Goal: Task Accomplishment & Management: Complete application form

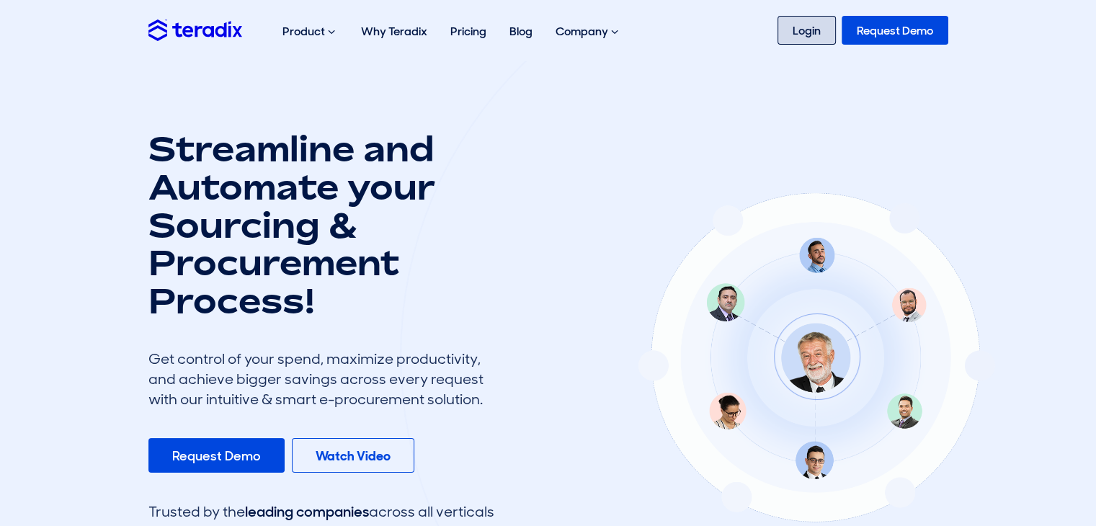
click at [816, 35] on link "Login" at bounding box center [807, 30] width 58 height 29
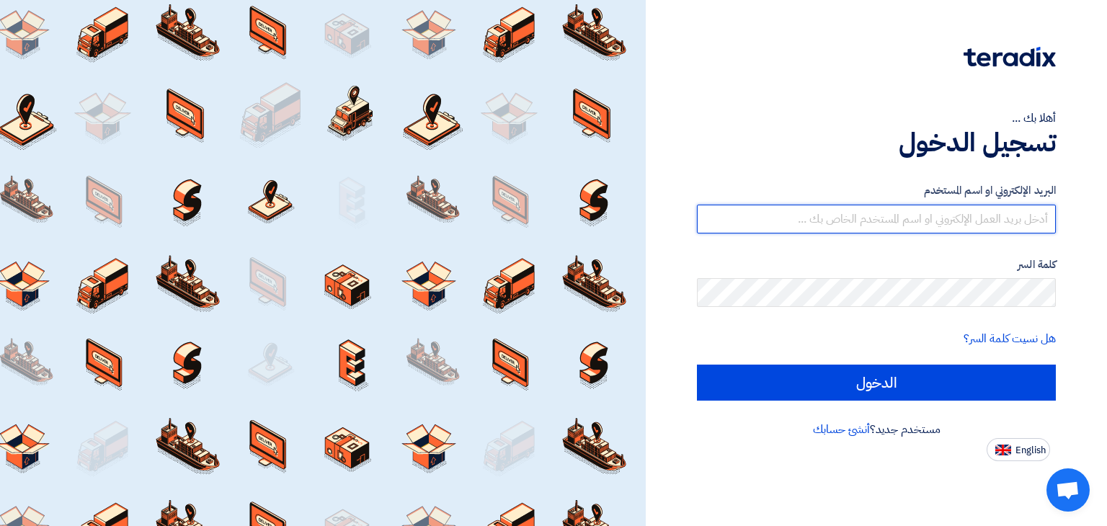
click at [879, 215] on input "text" at bounding box center [876, 219] width 359 height 29
type input "[PERSON_NAME][EMAIL_ADDRESS][DOMAIN_NAME]"
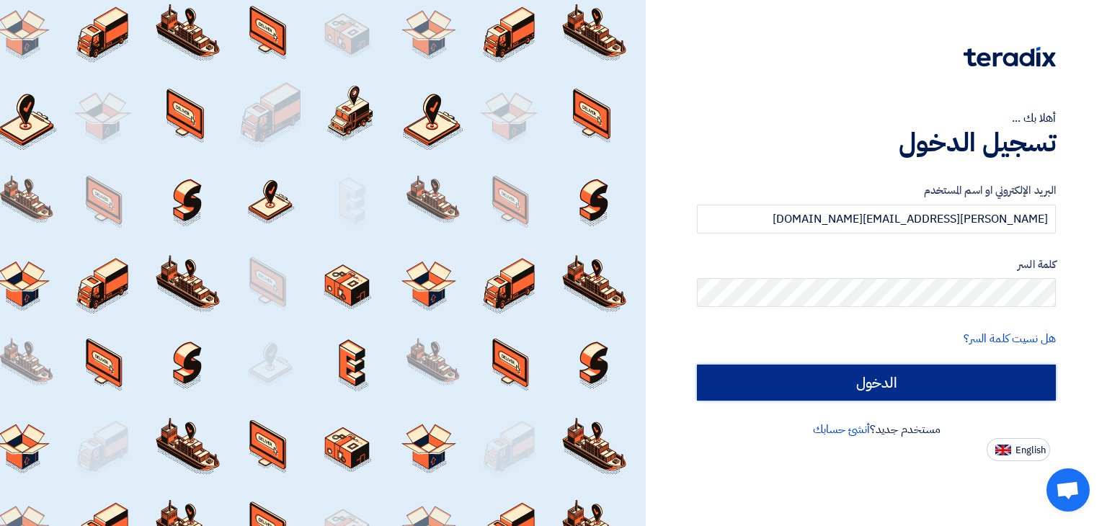
click at [883, 378] on input "الدخول" at bounding box center [876, 383] width 359 height 36
type input "Sign in"
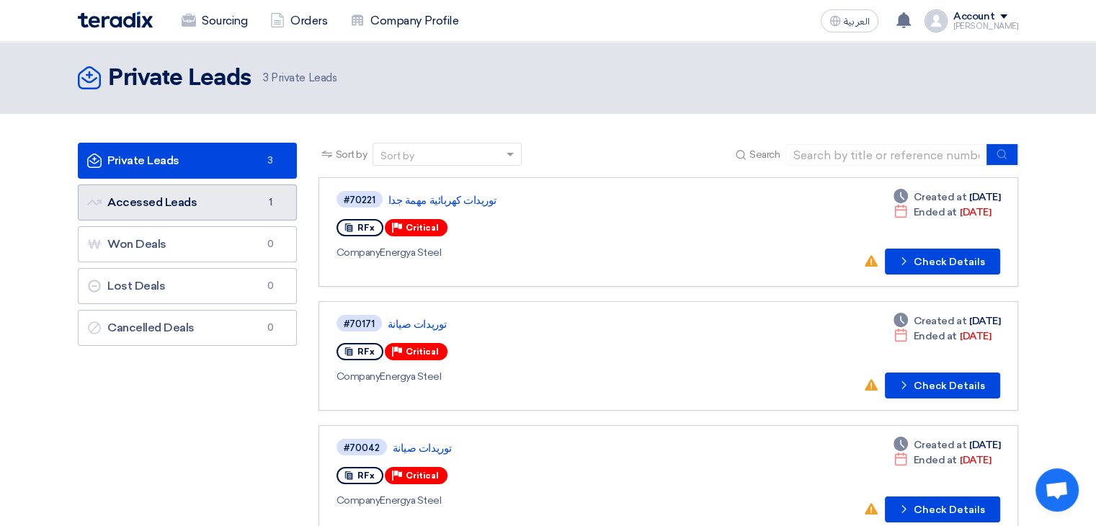
click at [221, 197] on link "Accessed Leads Accessed Leads 1" at bounding box center [187, 202] width 219 height 36
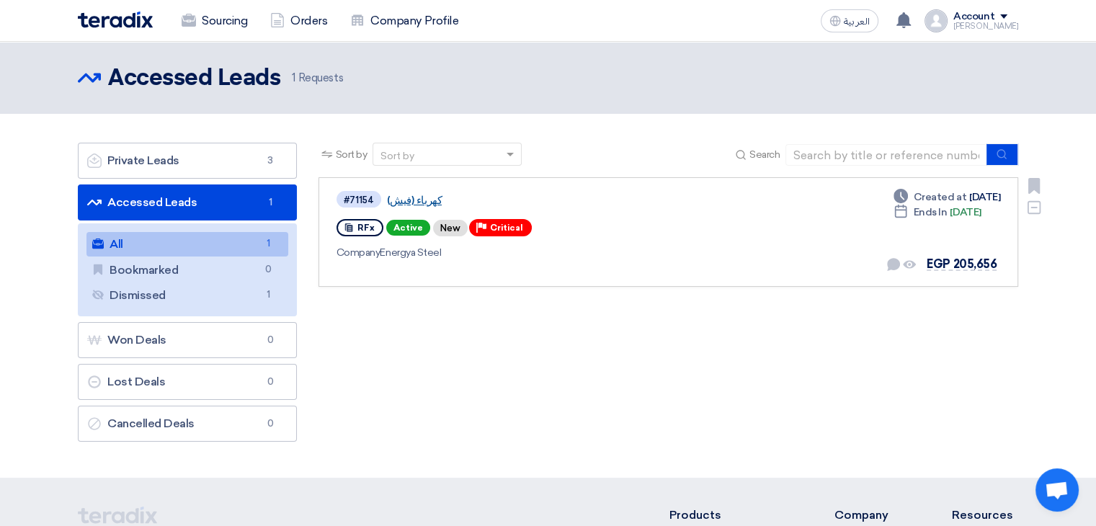
click at [415, 195] on link "كهرباء (فيش)" at bounding box center [567, 200] width 360 height 13
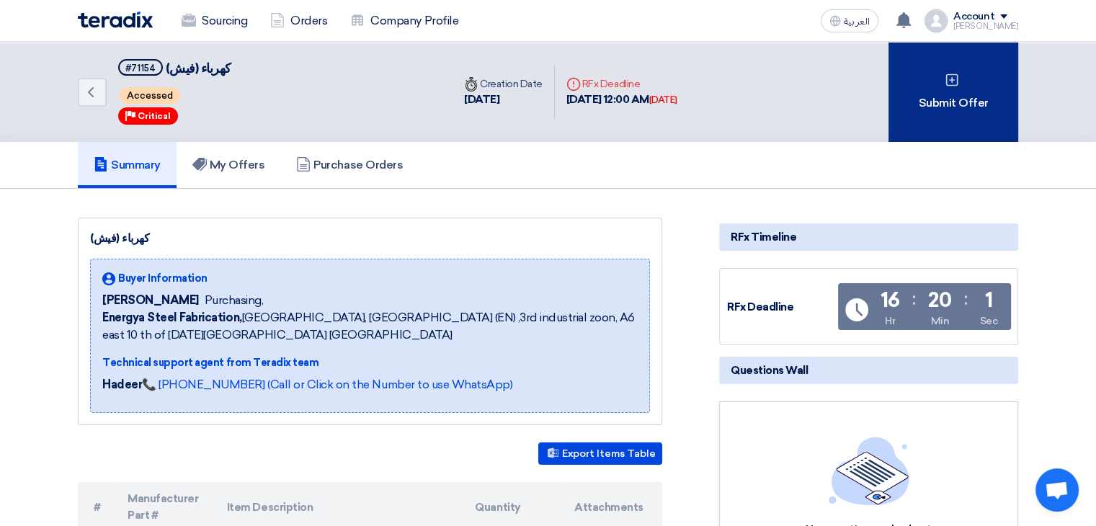
click at [969, 82] on div "Submit Offer" at bounding box center [954, 92] width 130 height 100
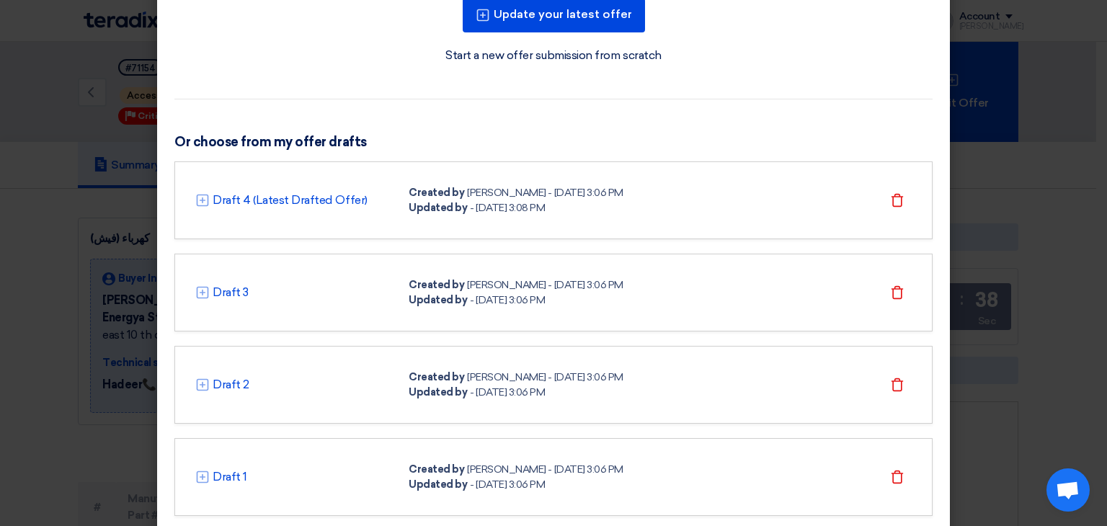
scroll to position [246, 0]
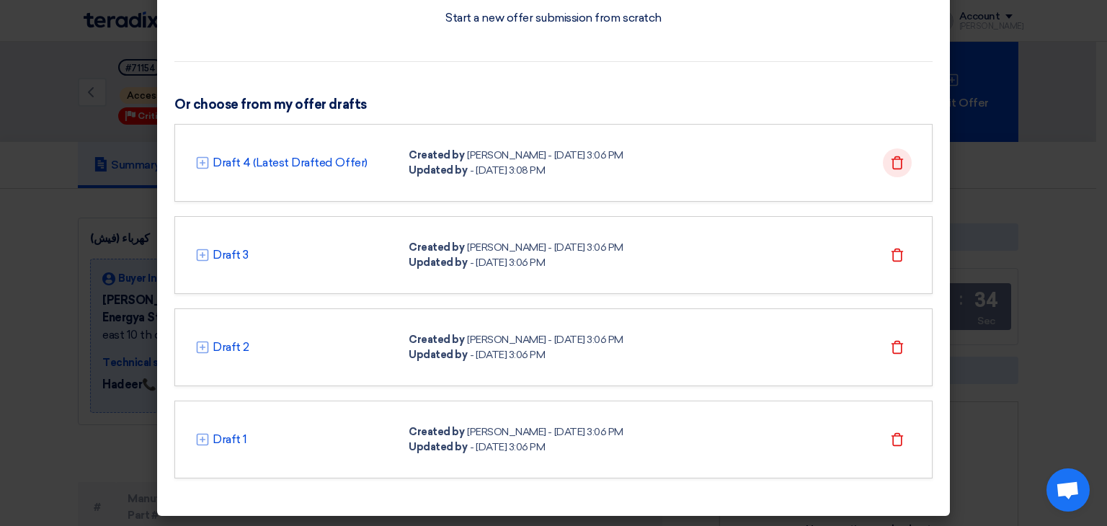
click at [890, 161] on icon "Delete" at bounding box center [897, 163] width 14 height 14
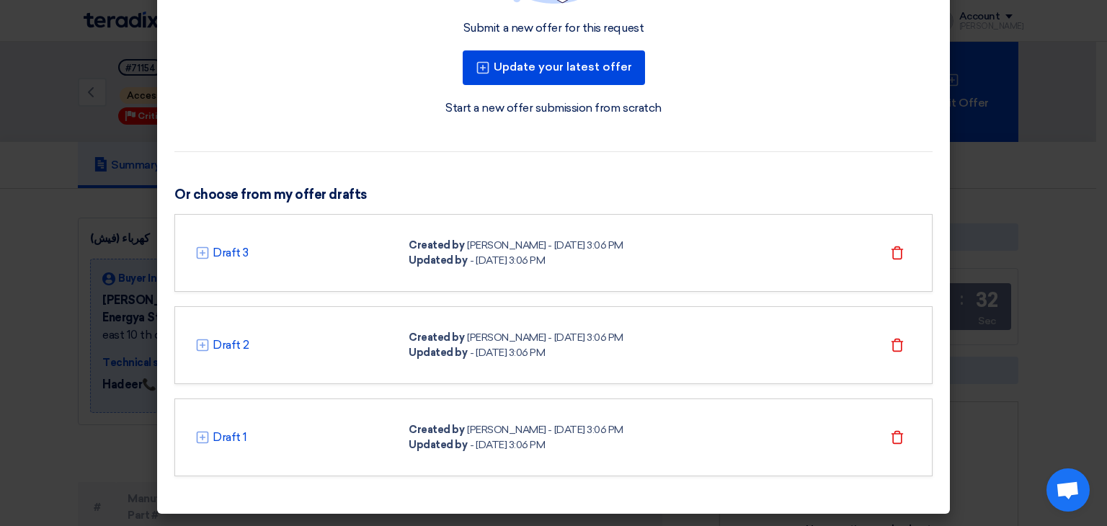
scroll to position [154, 0]
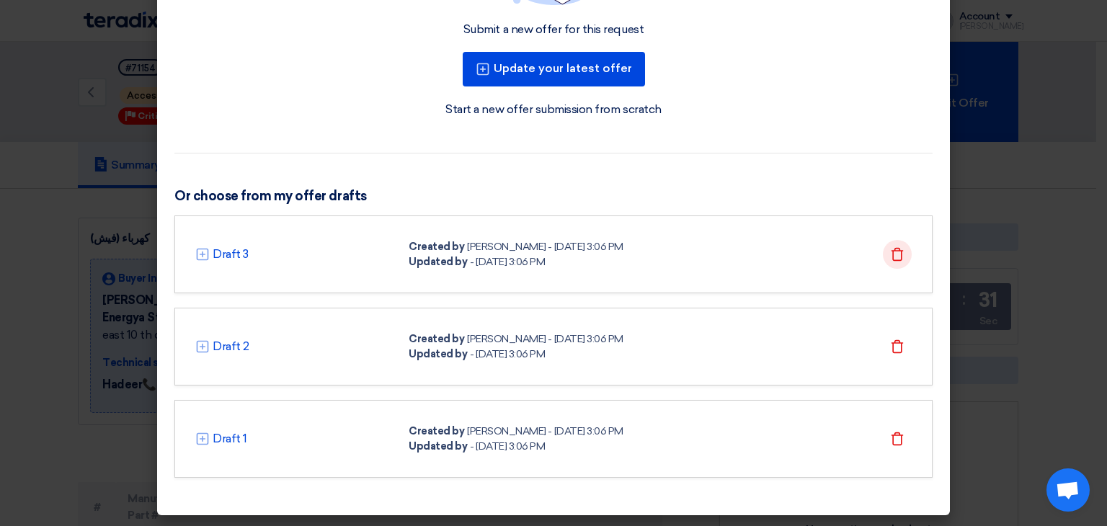
click at [893, 254] on icon "Delete" at bounding box center [897, 254] width 14 height 14
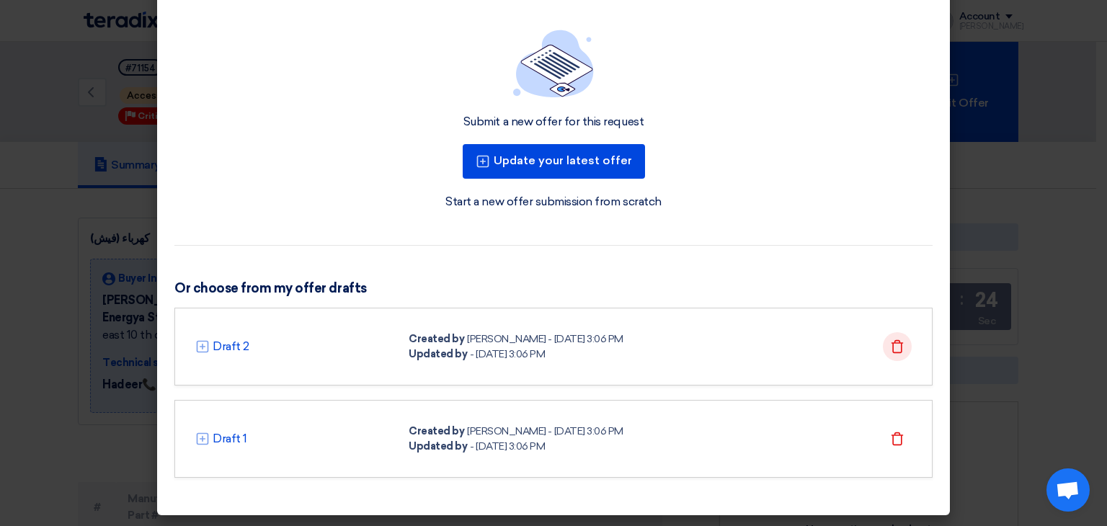
click at [894, 352] on icon "Delete" at bounding box center [897, 346] width 14 height 14
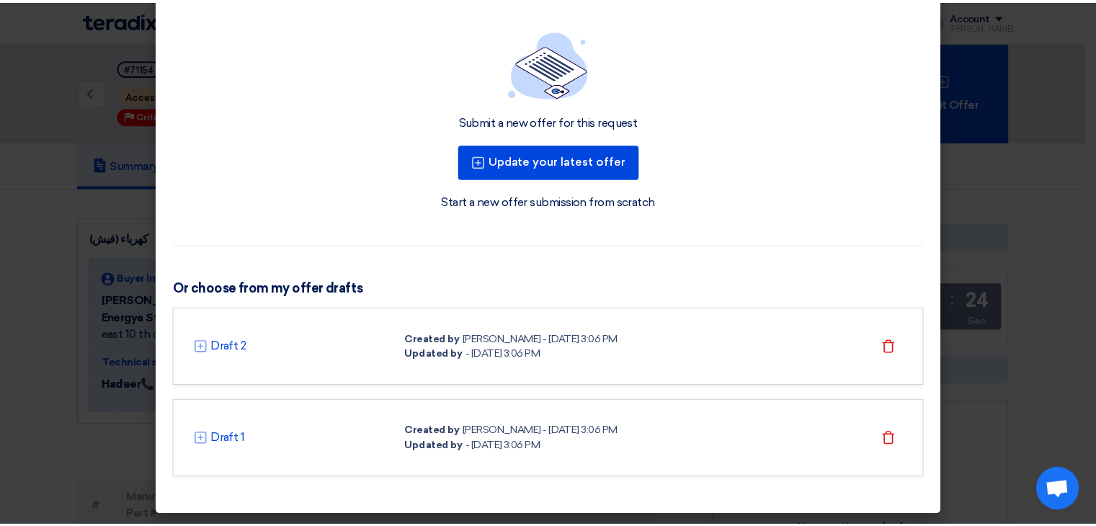
scroll to position [0, 0]
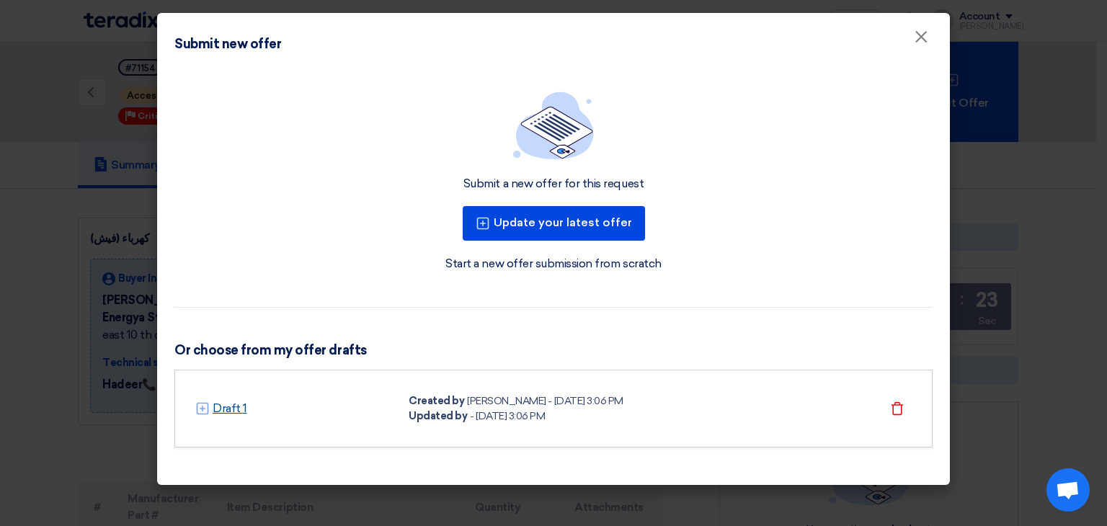
click at [241, 402] on link "Draft 1" at bounding box center [230, 408] width 35 height 17
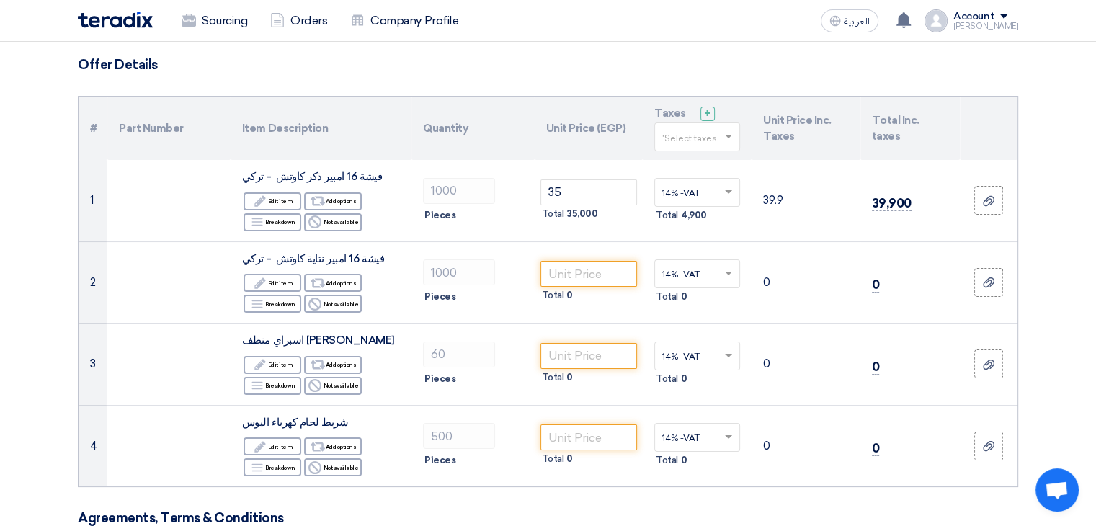
scroll to position [79, 0]
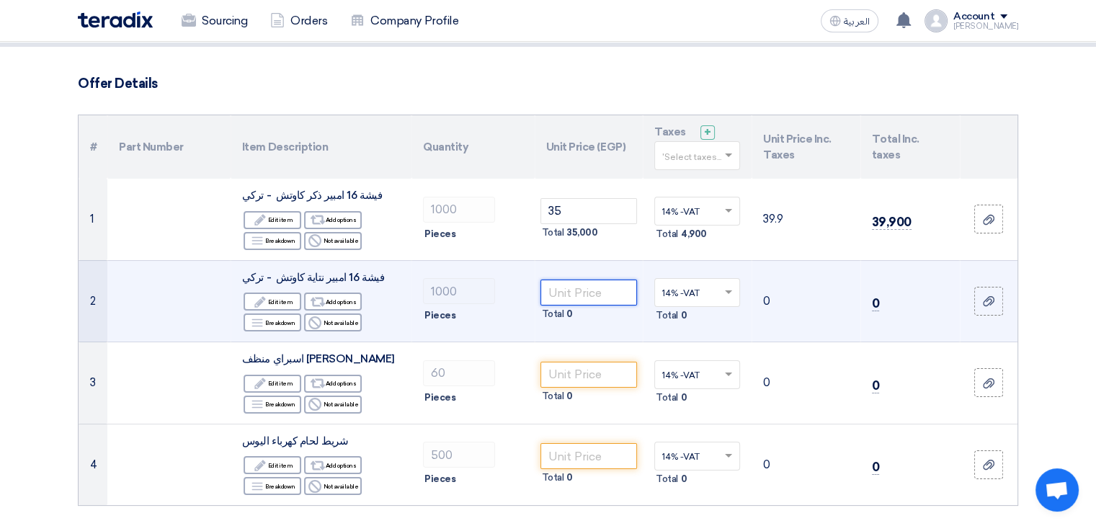
click at [575, 290] on input "number" at bounding box center [589, 293] width 97 height 26
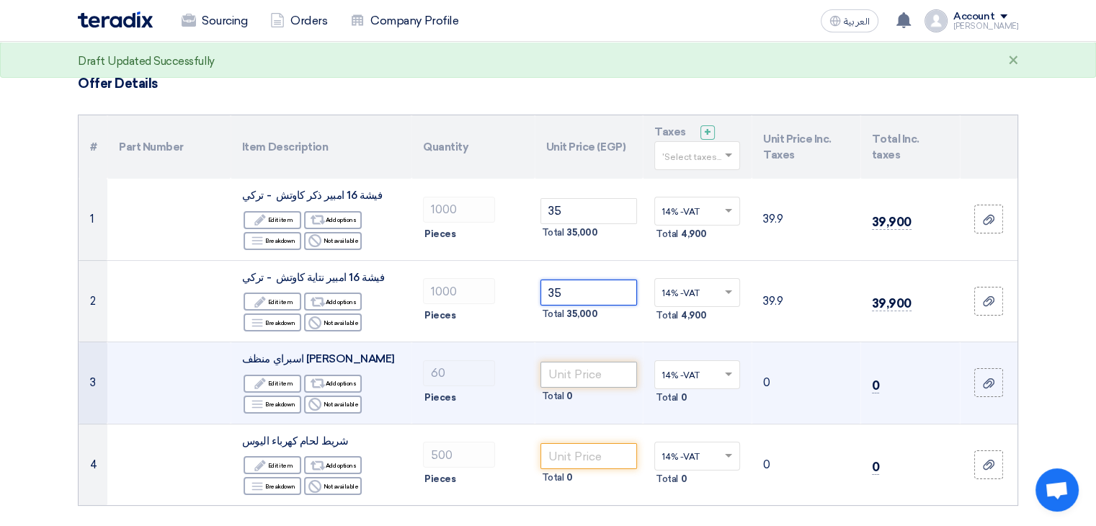
type input "35"
click at [580, 370] on input "number" at bounding box center [589, 375] width 97 height 26
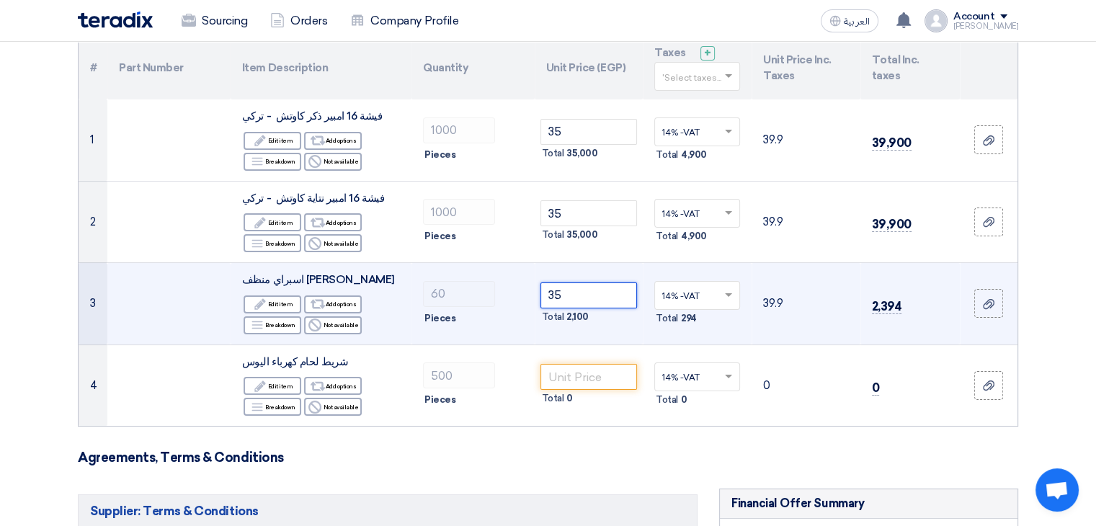
scroll to position [183, 0]
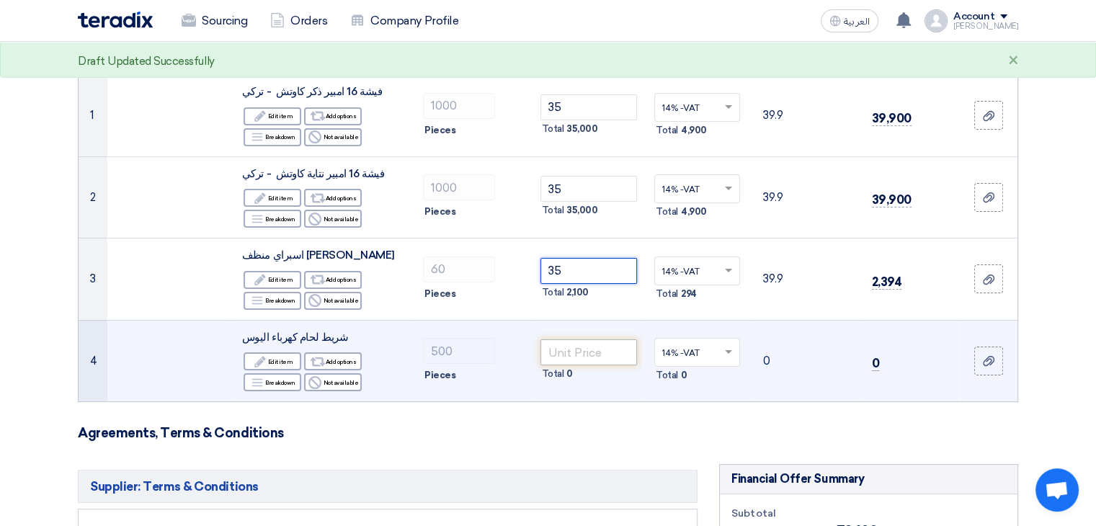
type input "35"
click at [591, 350] on input "number" at bounding box center [589, 352] width 97 height 26
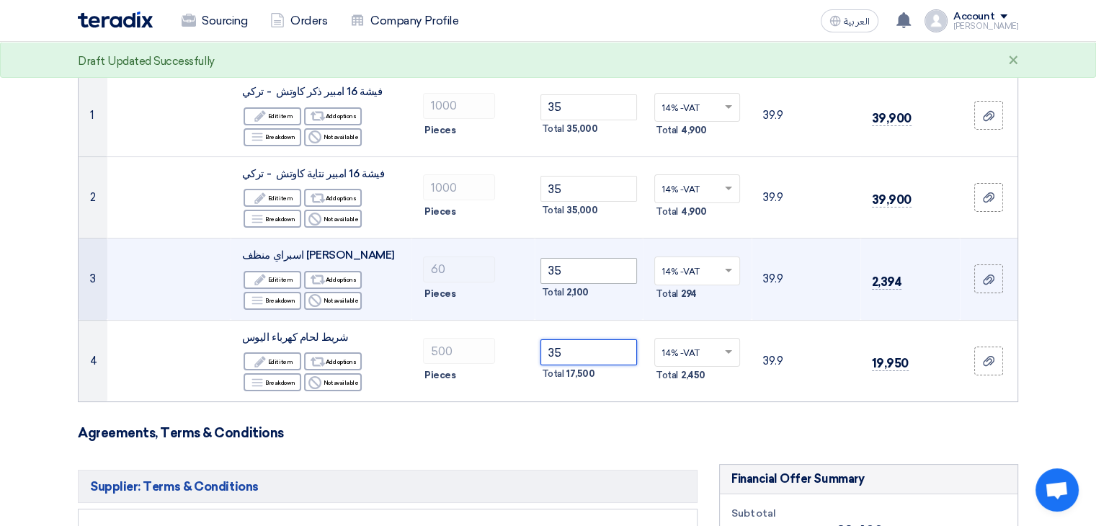
type input "35"
click at [582, 265] on input "35" at bounding box center [589, 271] width 97 height 26
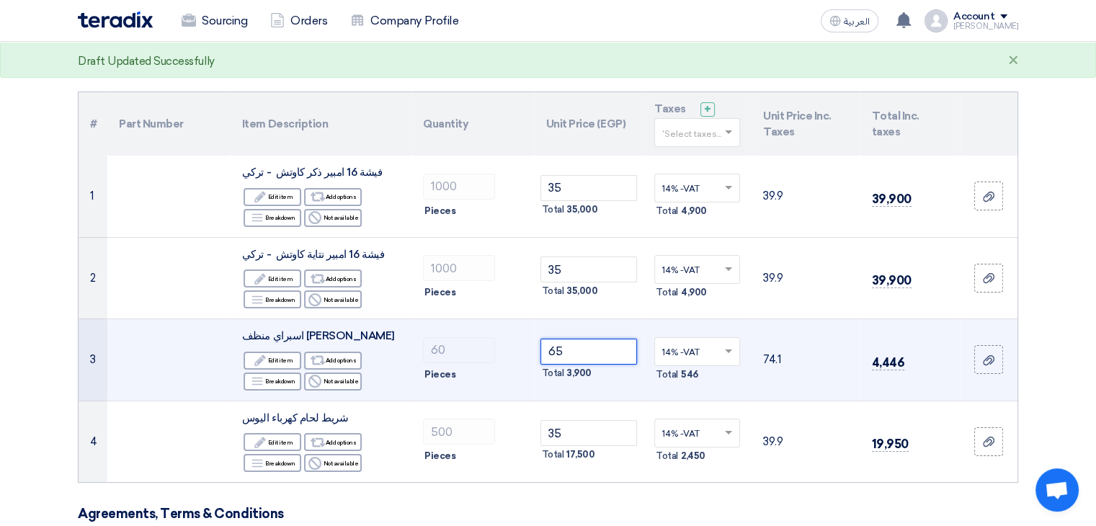
scroll to position [78, 0]
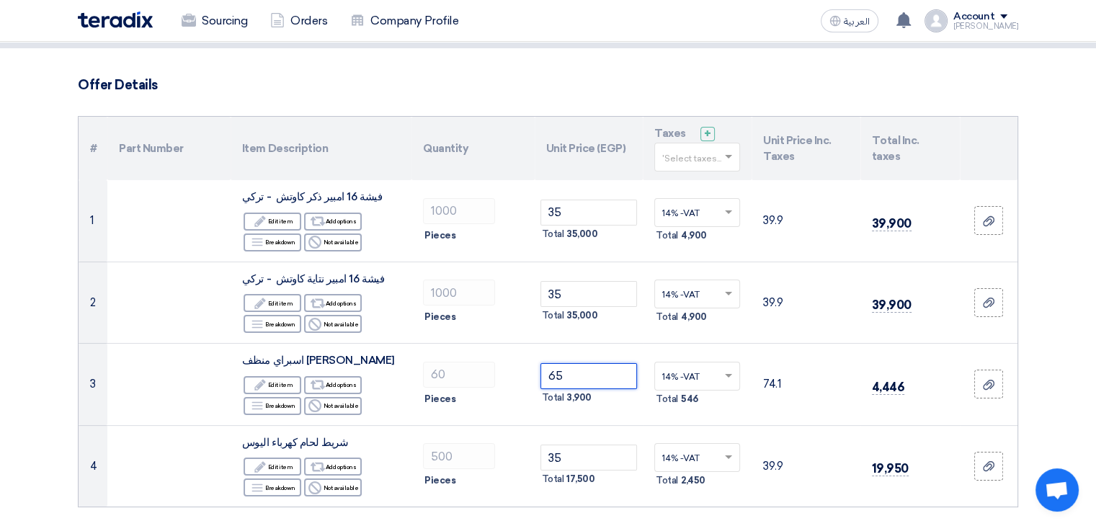
type input "65"
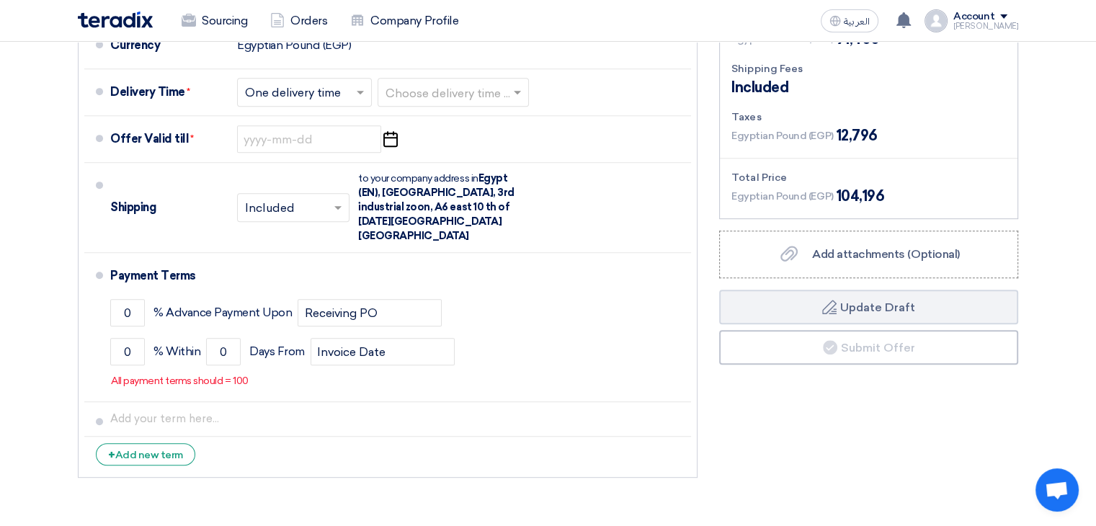
scroll to position [683, 0]
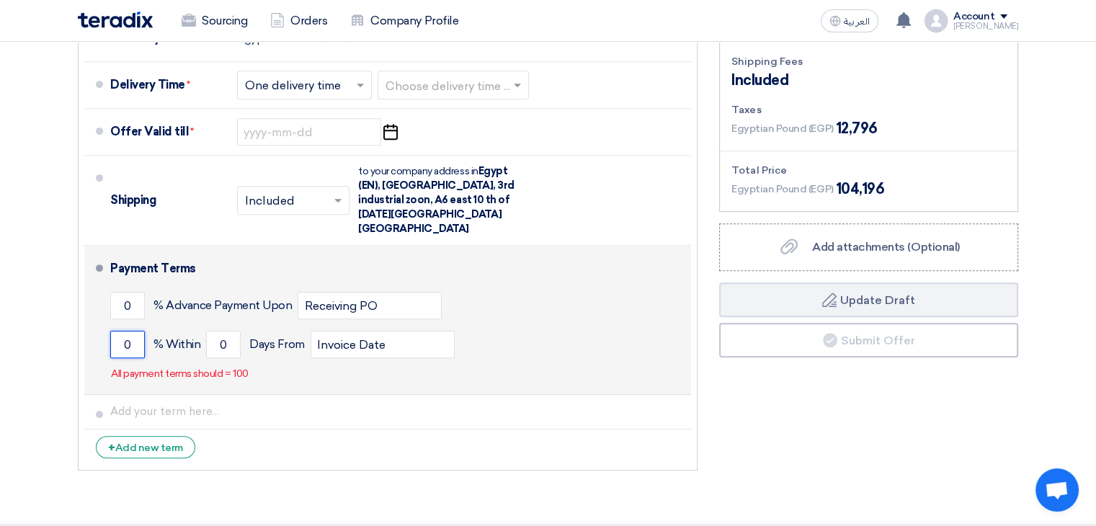
click at [128, 331] on input "0" at bounding box center [127, 344] width 35 height 27
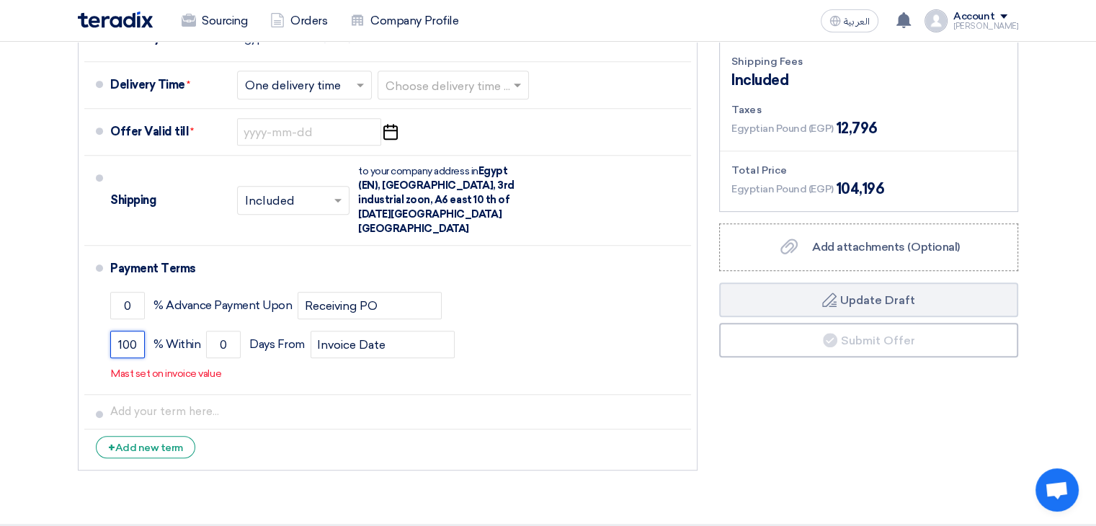
type input "100"
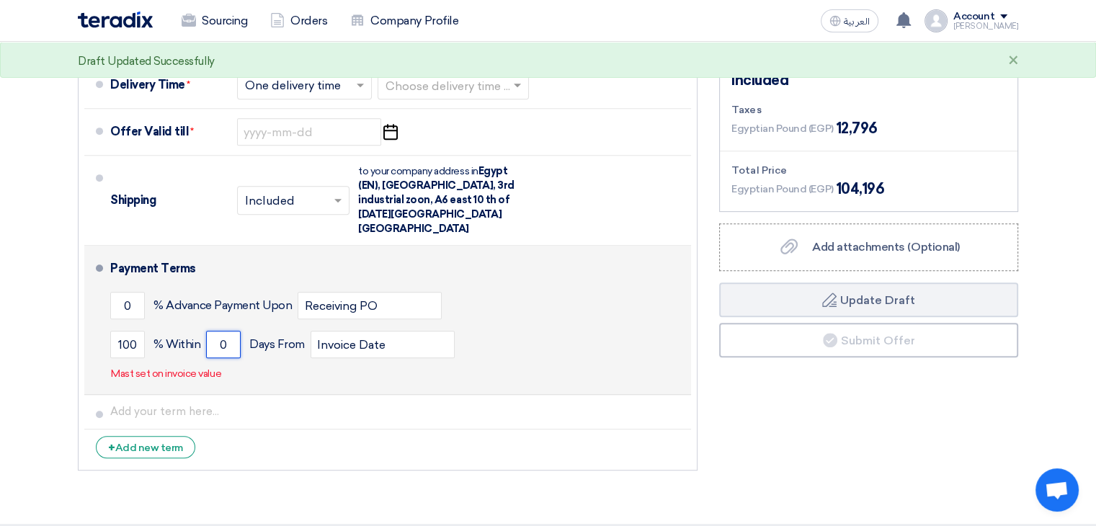
drag, startPoint x: 211, startPoint y: 326, endPoint x: 226, endPoint y: 326, distance: 14.4
click at [226, 331] on input "0" at bounding box center [223, 344] width 35 height 27
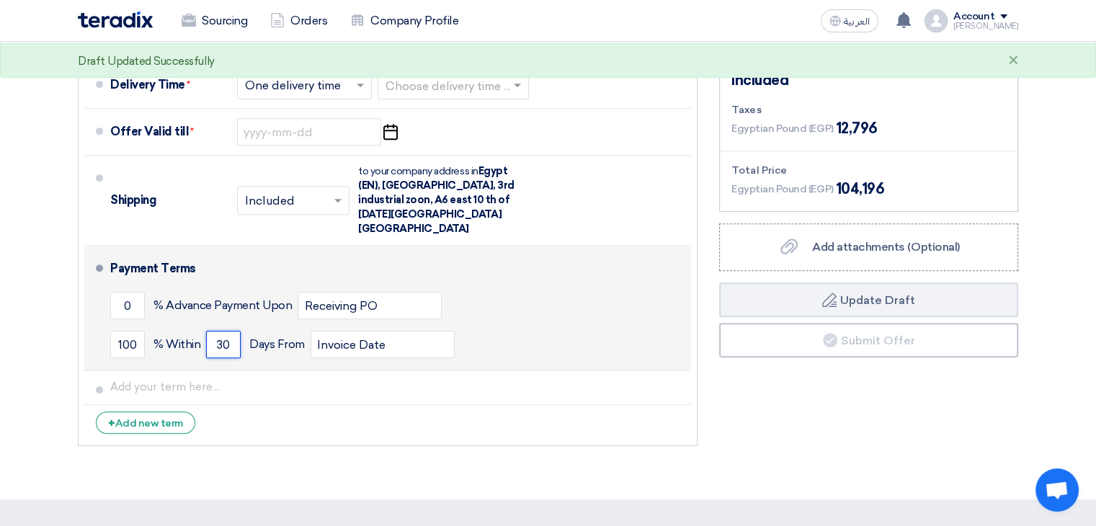
drag, startPoint x: 231, startPoint y: 330, endPoint x: 217, endPoint y: 329, distance: 13.7
click at [217, 331] on input "30" at bounding box center [223, 344] width 35 height 27
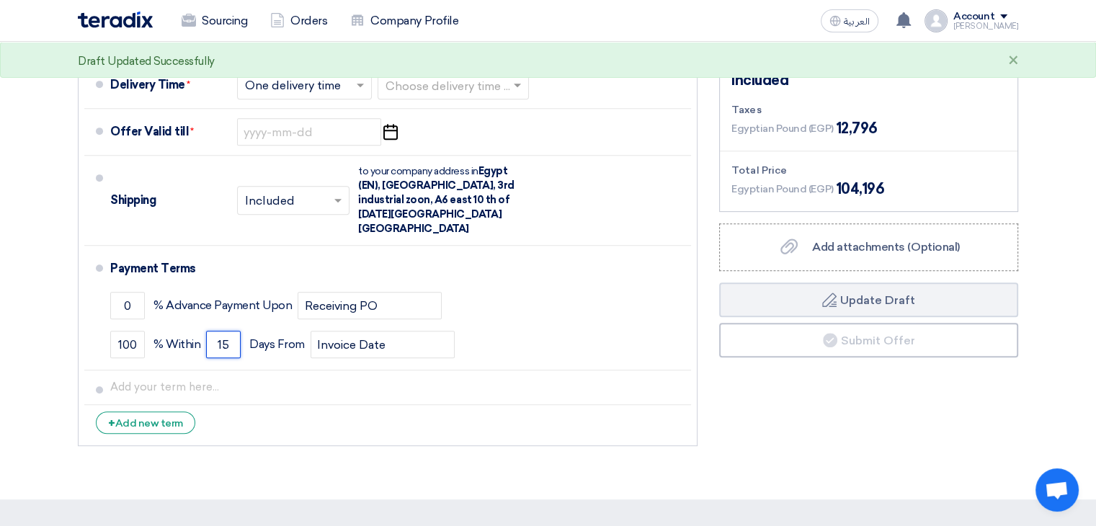
type input "15"
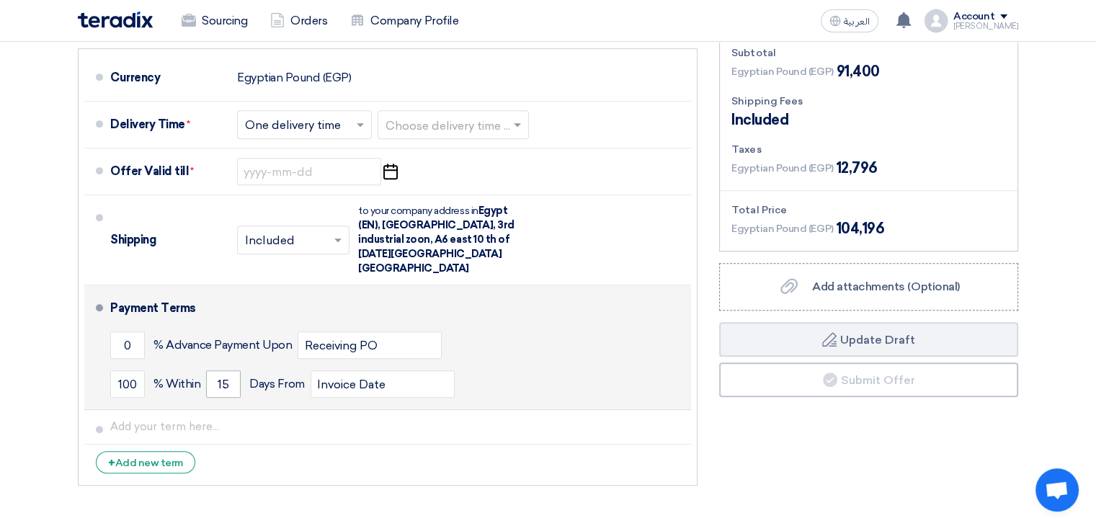
scroll to position [643, 0]
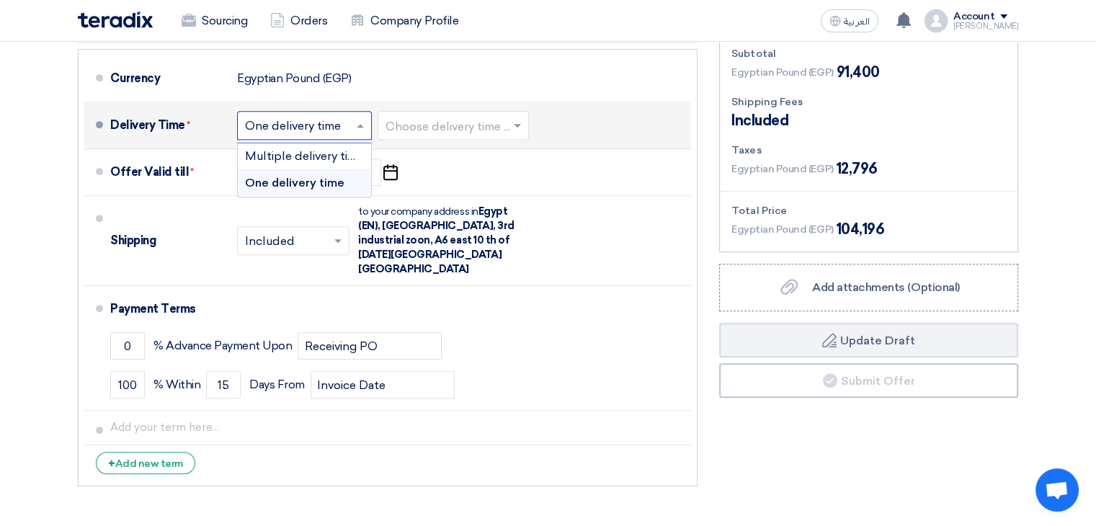
click at [360, 120] on span at bounding box center [362, 125] width 18 height 14
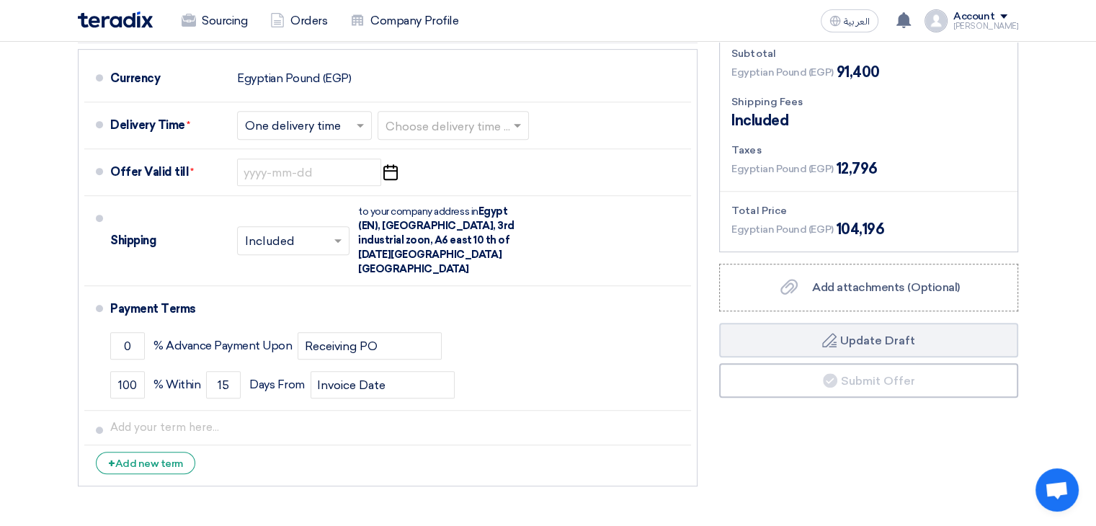
click at [0, 174] on section "Offer Details # Part Number Item Description Quantity Unit Price (EGP) Taxes + …" at bounding box center [548, 11] width 1096 height 1057
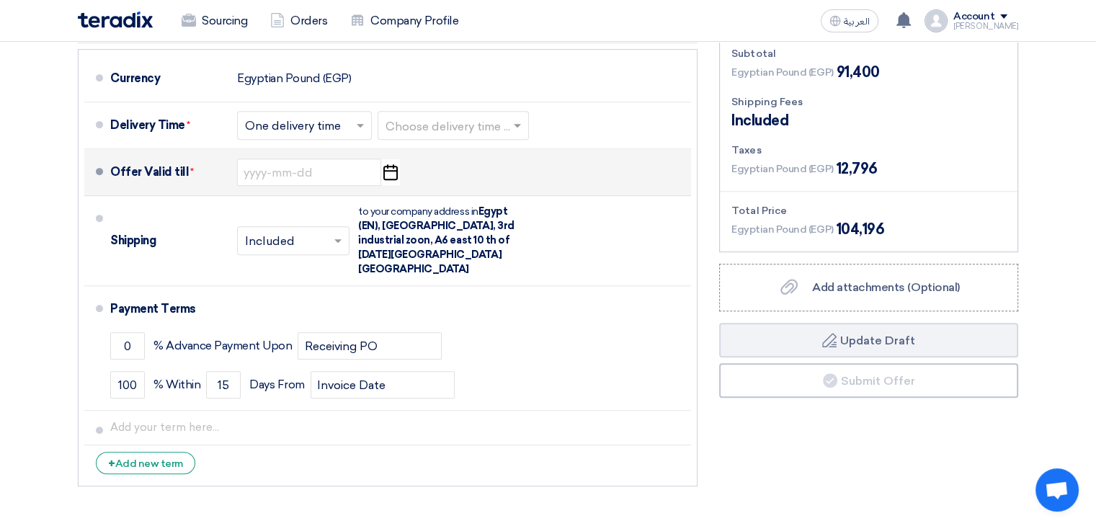
click at [393, 174] on icon "Pick a date" at bounding box center [390, 172] width 19 height 26
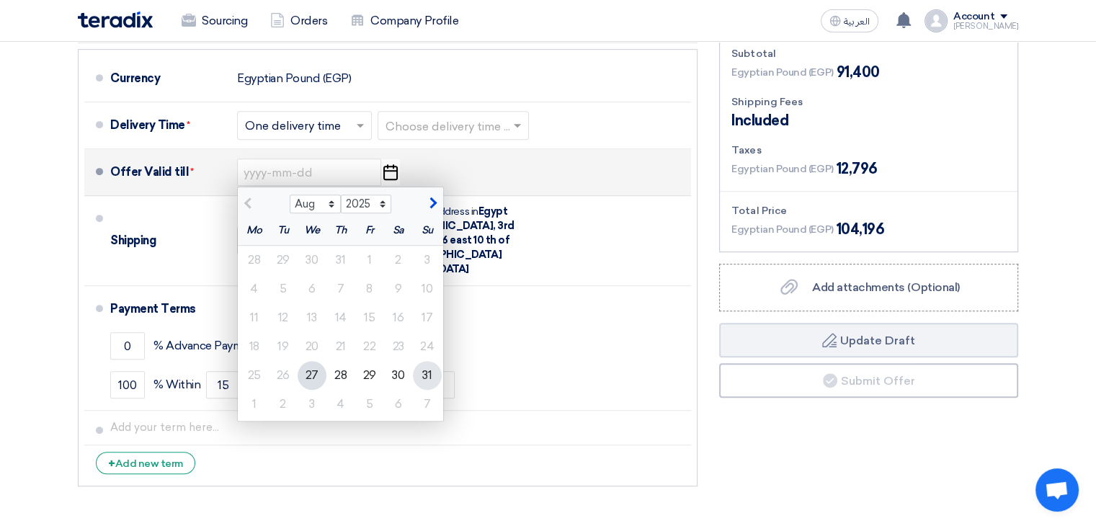
click at [425, 370] on div "31" at bounding box center [427, 375] width 29 height 29
type input "8/31/2025"
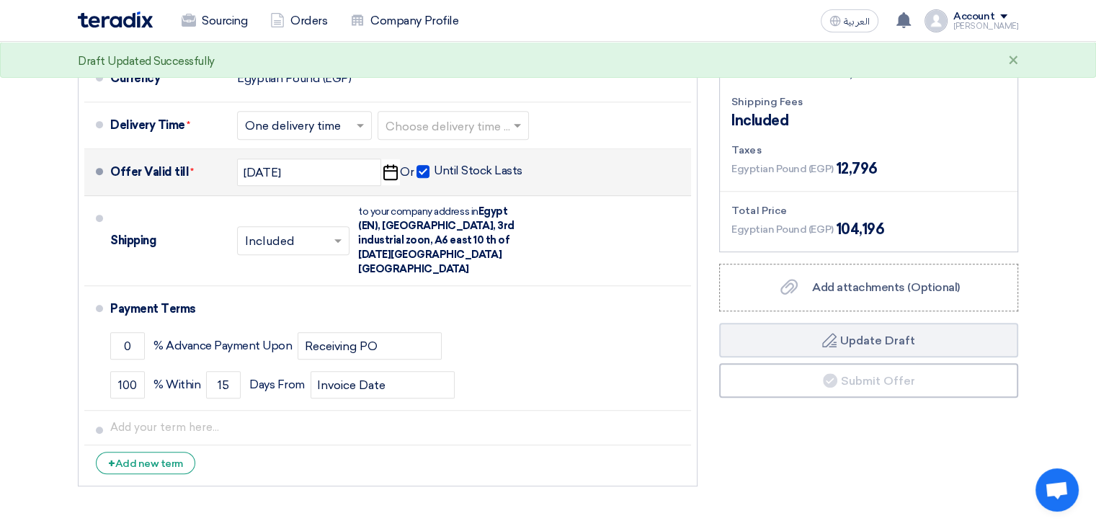
click at [0, 240] on section "Offer Details # Part Number Item Description Quantity Unit Price (EGP) Taxes + …" at bounding box center [548, 11] width 1096 height 1057
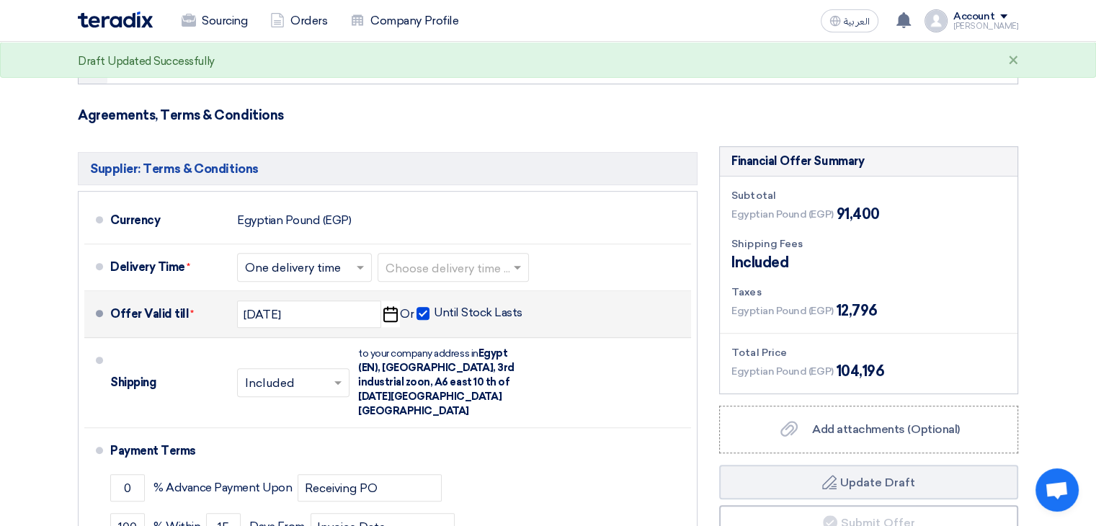
scroll to position [499, 0]
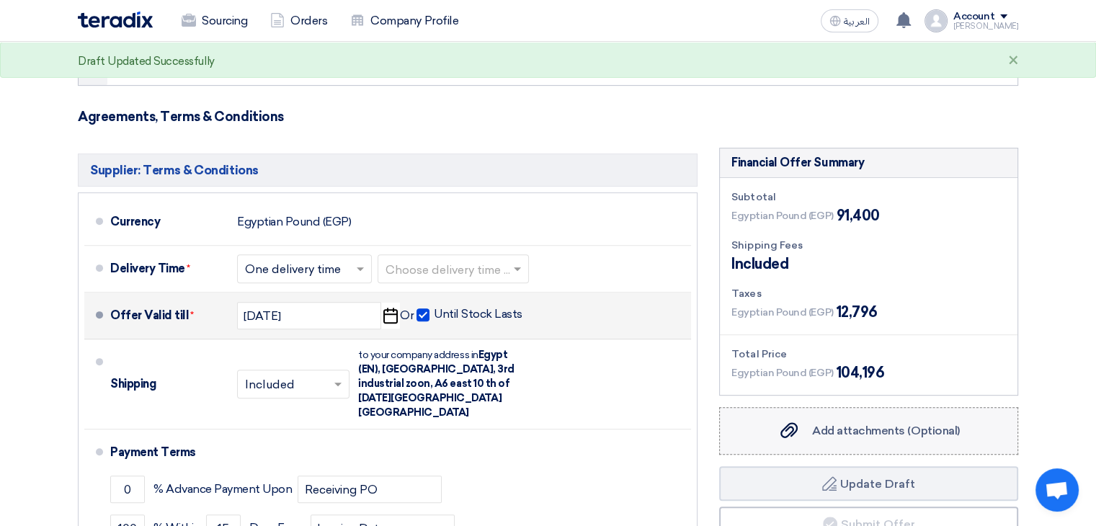
click at [881, 424] on span "Add attachments (Optional)" at bounding box center [886, 431] width 148 height 14
click at [0, 0] on input "Add attachments (Optional) Add attachments (Optional)" at bounding box center [0, 0] width 0 height 0
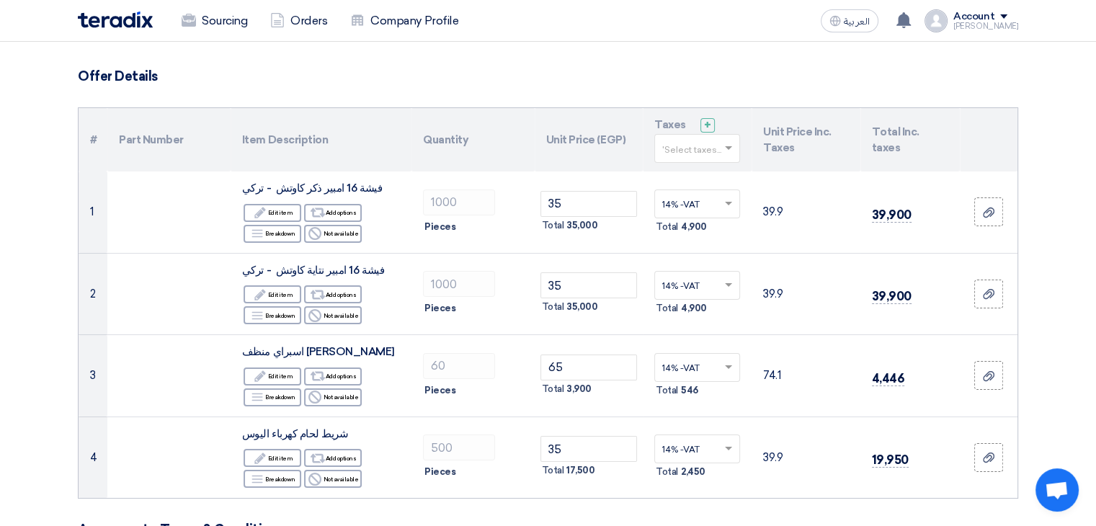
scroll to position [86, 0]
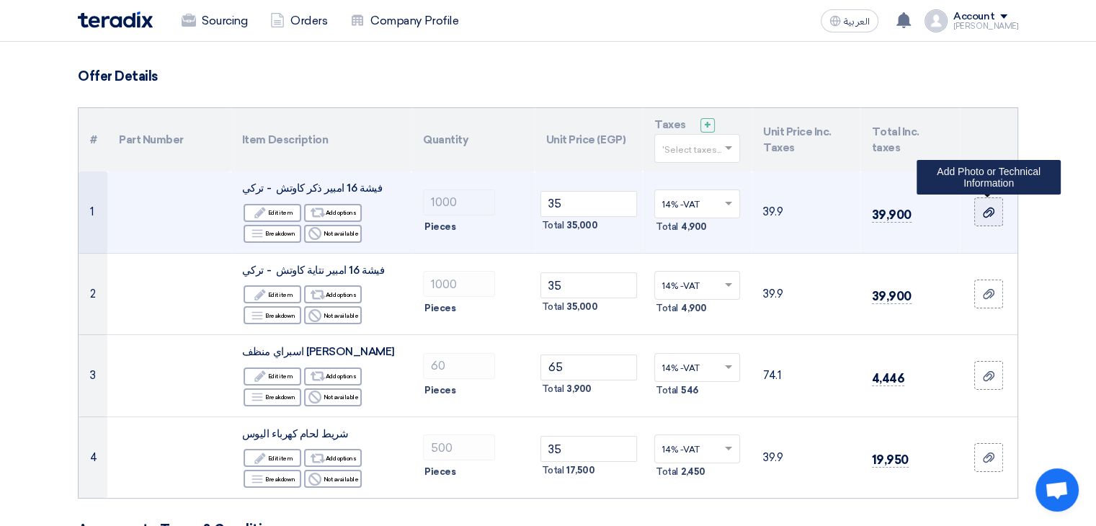
click at [988, 218] on div at bounding box center [989, 212] width 14 height 17
click at [0, 0] on input "file" at bounding box center [0, 0] width 0 height 0
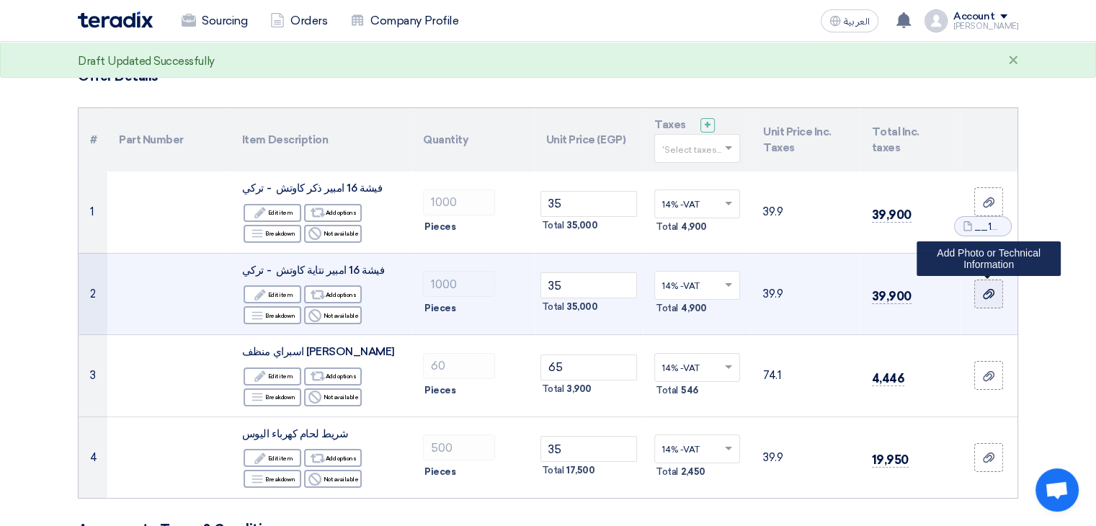
click at [992, 294] on icon at bounding box center [989, 294] width 12 height 12
click at [0, 0] on input "file" at bounding box center [0, 0] width 0 height 0
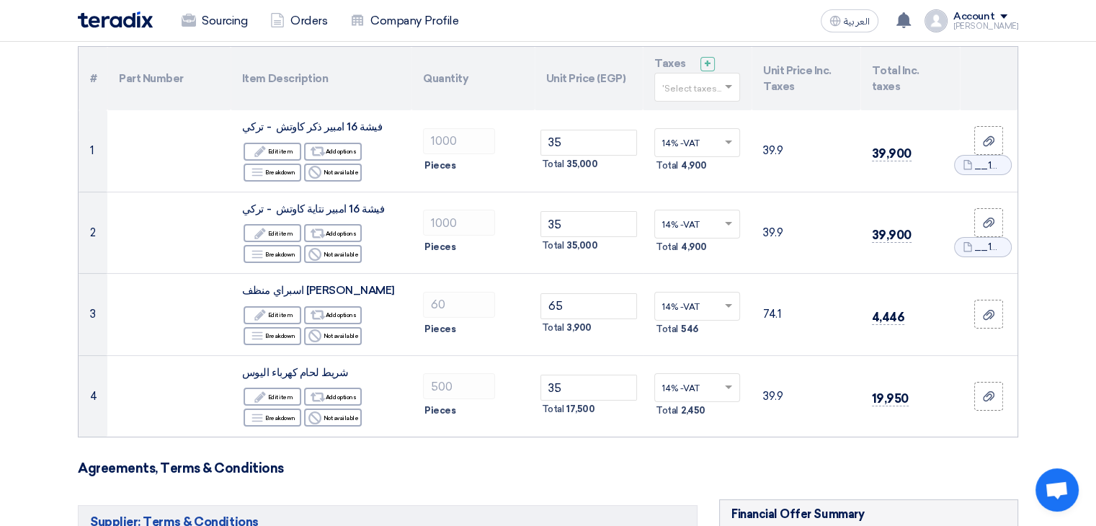
scroll to position [0, 0]
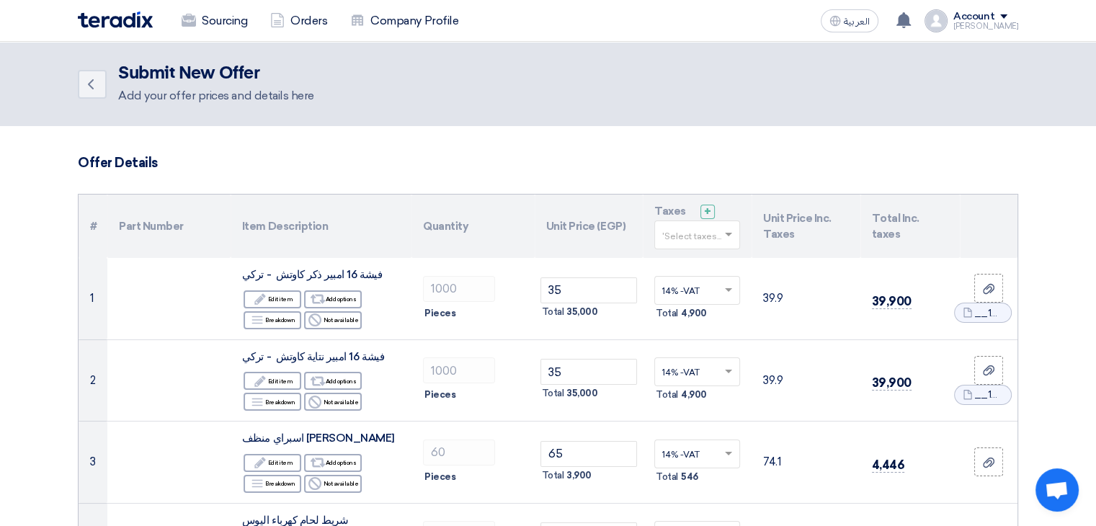
click at [210, 70] on h2 "Submit New Offer" at bounding box center [216, 73] width 196 height 20
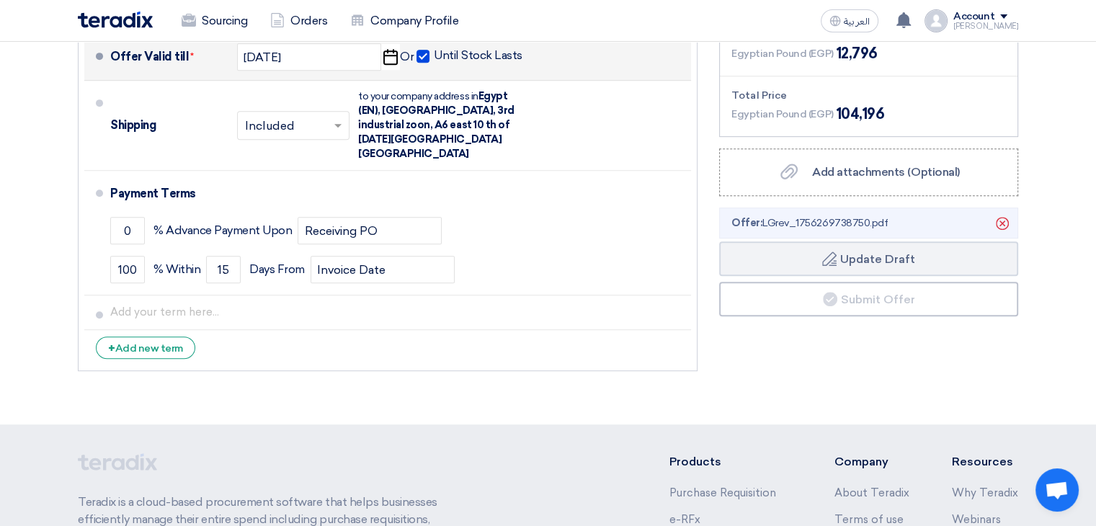
scroll to position [749, 0]
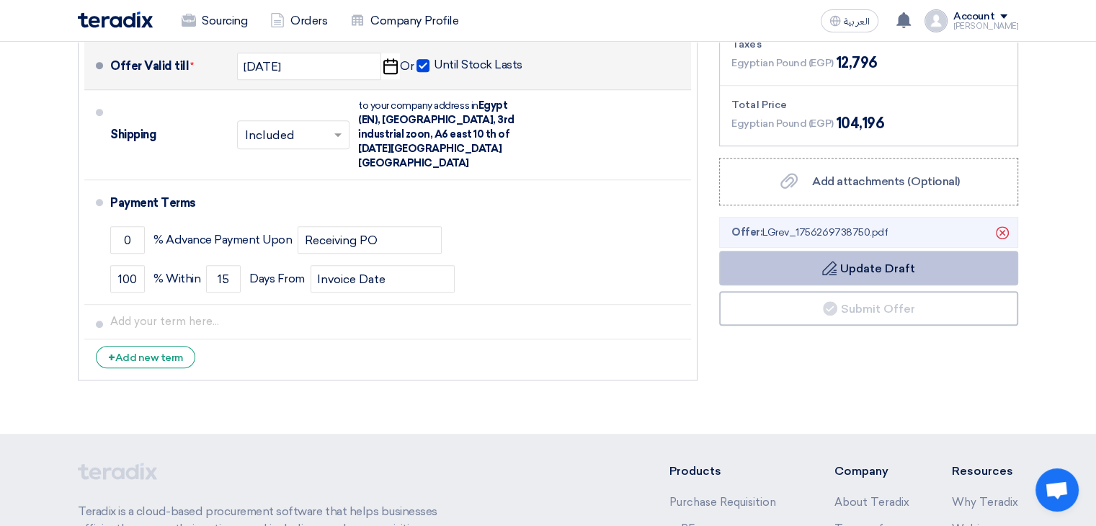
click at [951, 263] on button "Draft Update Draft" at bounding box center [868, 268] width 299 height 35
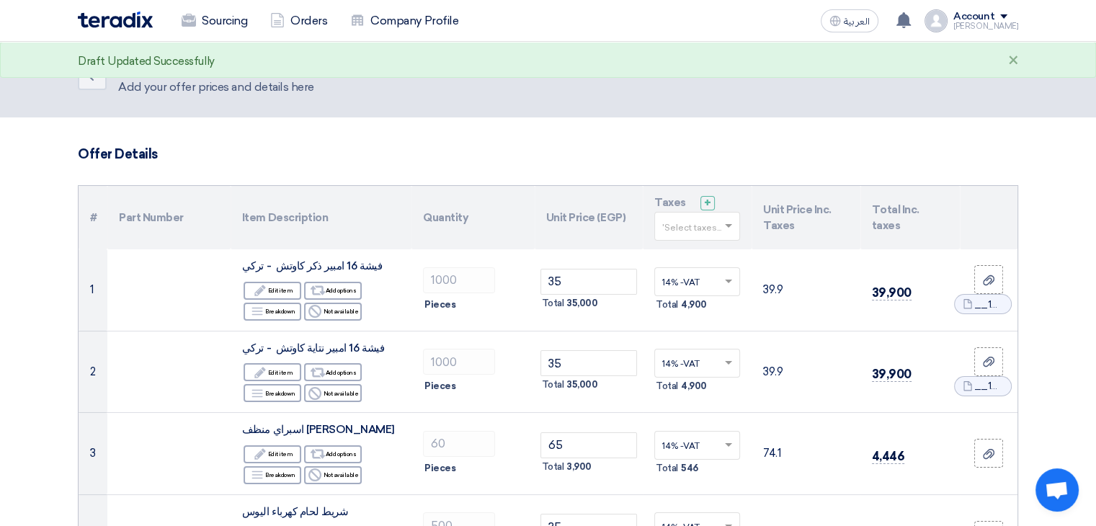
scroll to position [0, 0]
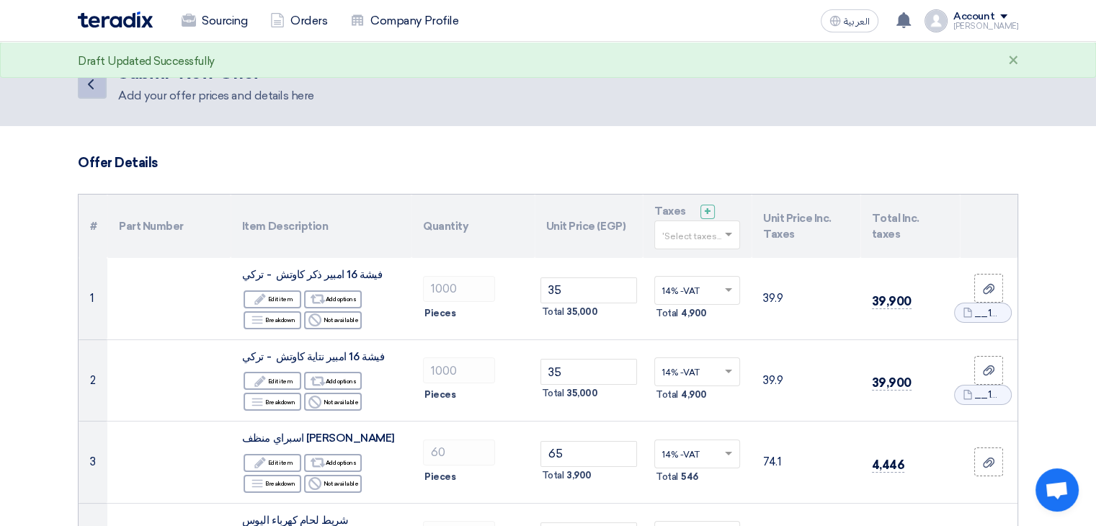
click at [98, 87] on icon "Back" at bounding box center [90, 84] width 17 height 17
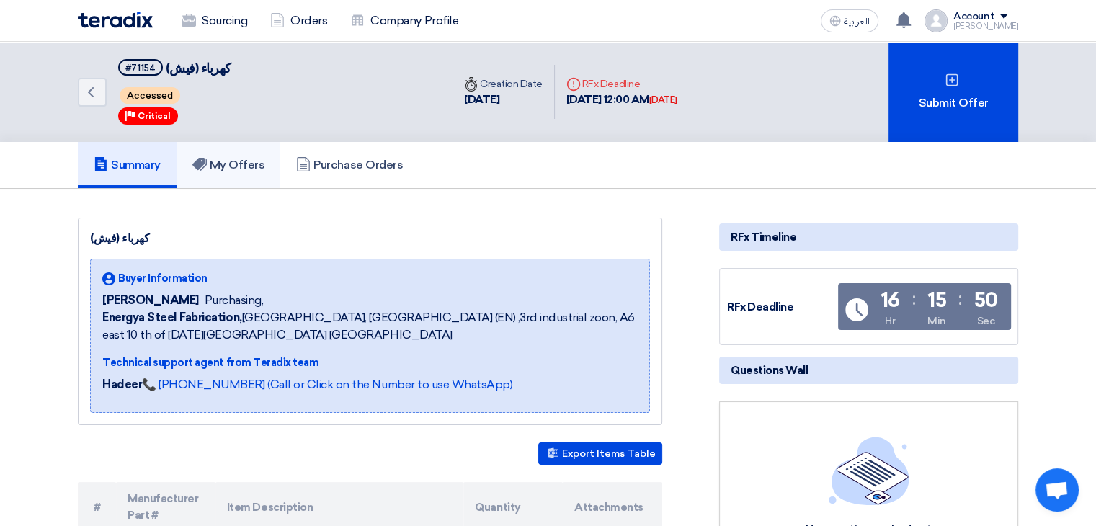
click at [275, 166] on link "My Offers" at bounding box center [229, 165] width 105 height 46
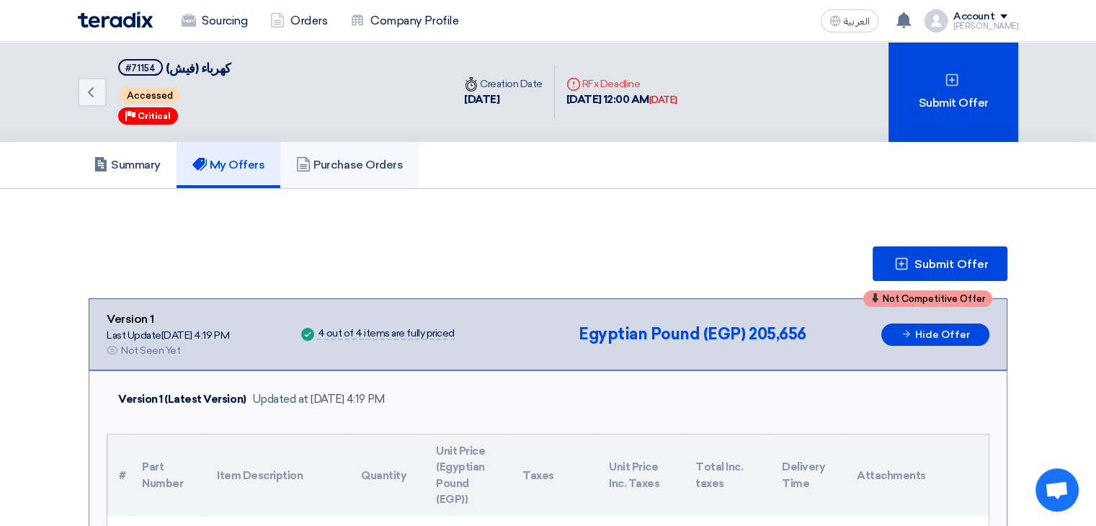
click at [383, 169] on h5 "Purchase Orders" at bounding box center [349, 165] width 107 height 14
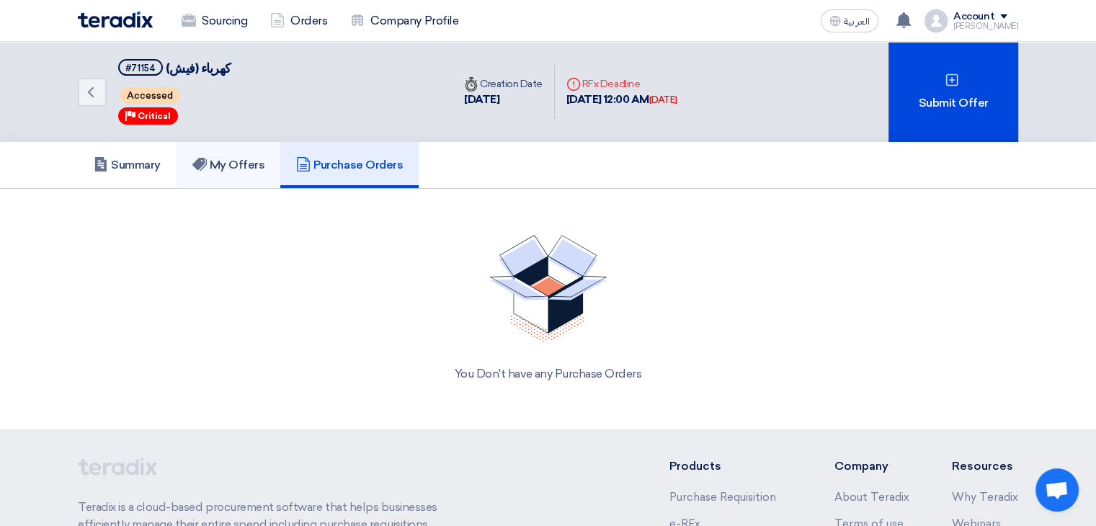
click at [246, 169] on h5 "My Offers" at bounding box center [228, 165] width 73 height 14
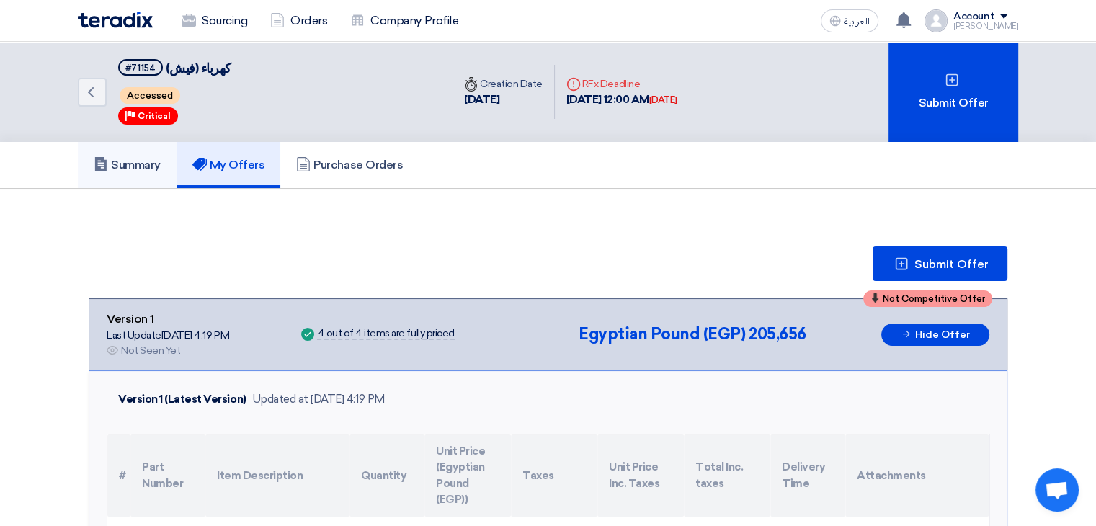
click at [141, 164] on h5 "Summary" at bounding box center [127, 165] width 67 height 14
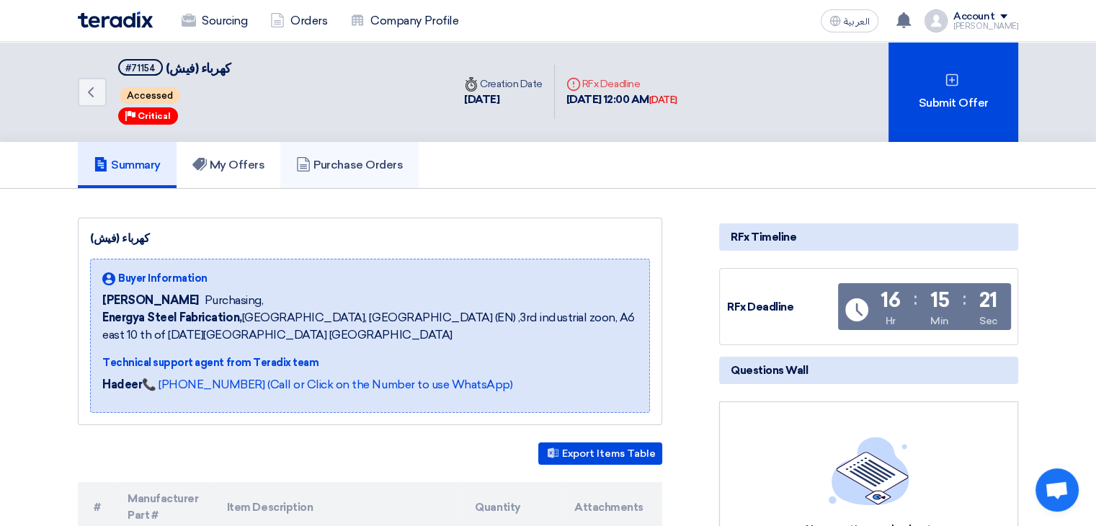
click at [360, 171] on h5 "Purchase Orders" at bounding box center [349, 165] width 107 height 14
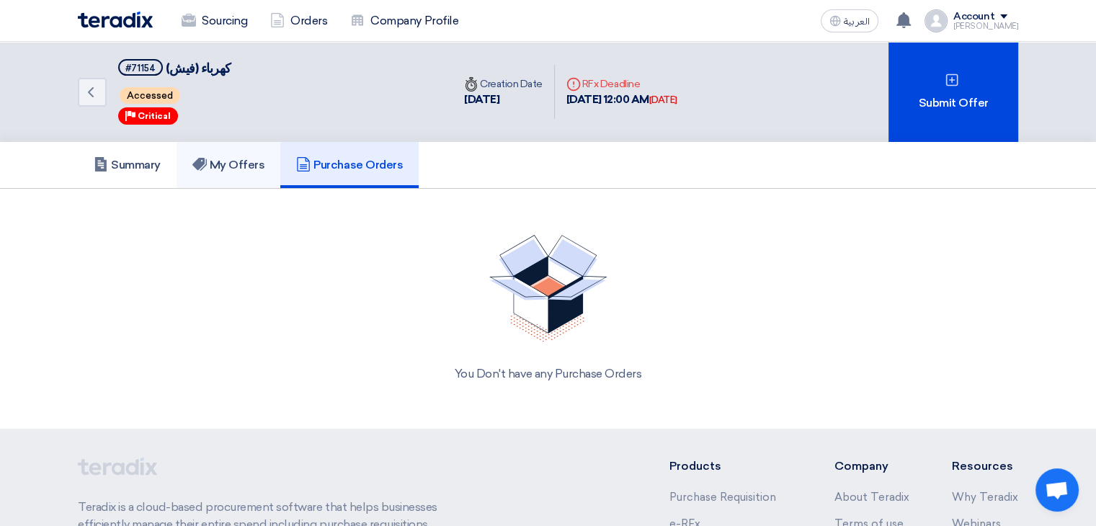
click at [267, 168] on link "My Offers" at bounding box center [229, 165] width 105 height 46
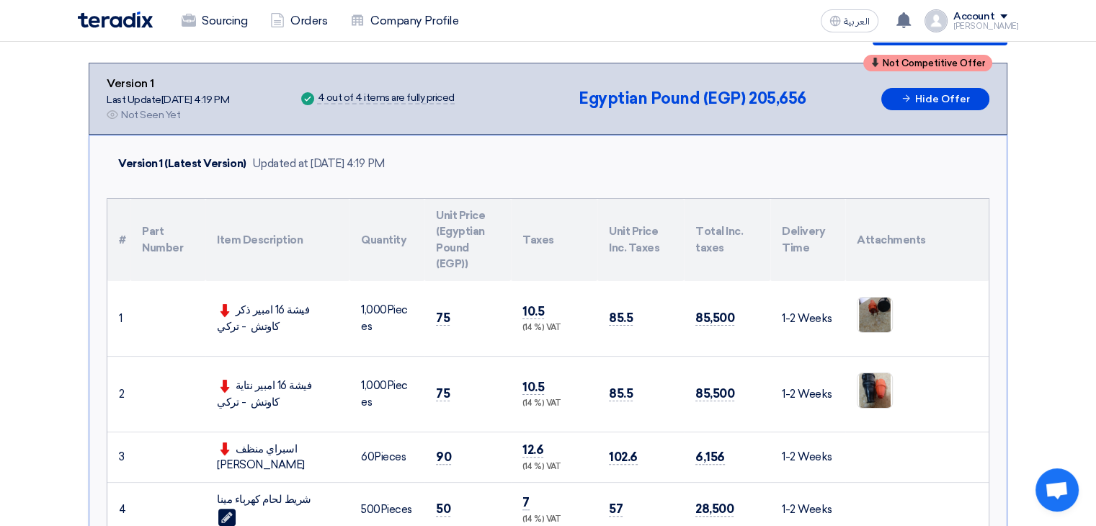
scroll to position [235, 0]
click at [731, 316] on span "85,500" at bounding box center [714, 318] width 39 height 15
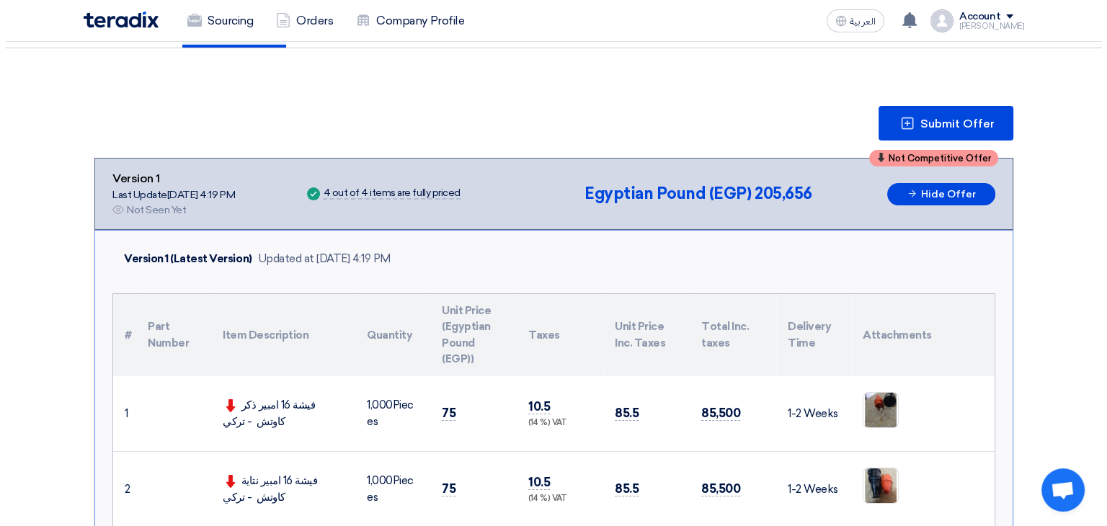
scroll to position [140, 0]
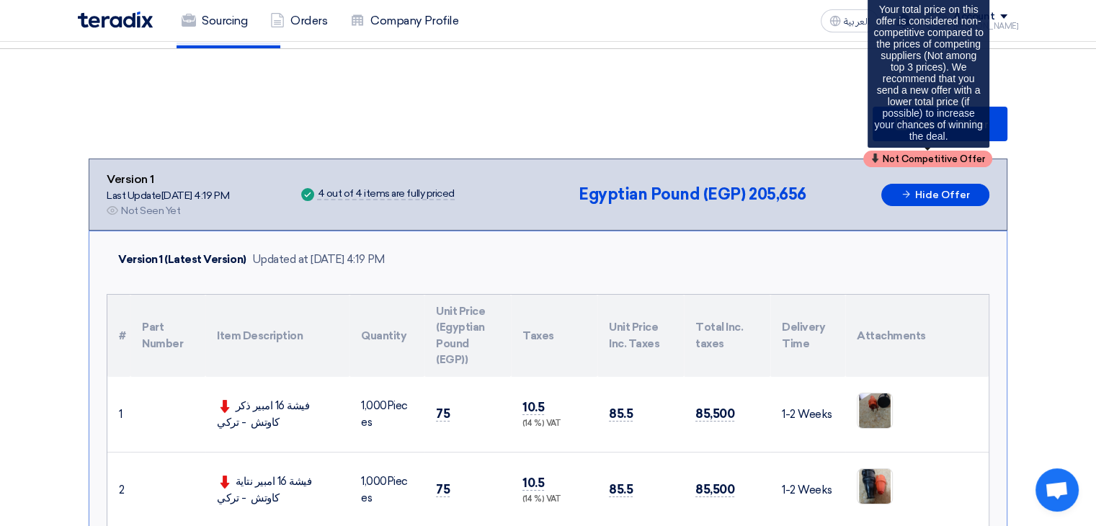
click at [948, 159] on span "Not Competitive Offer" at bounding box center [934, 158] width 102 height 9
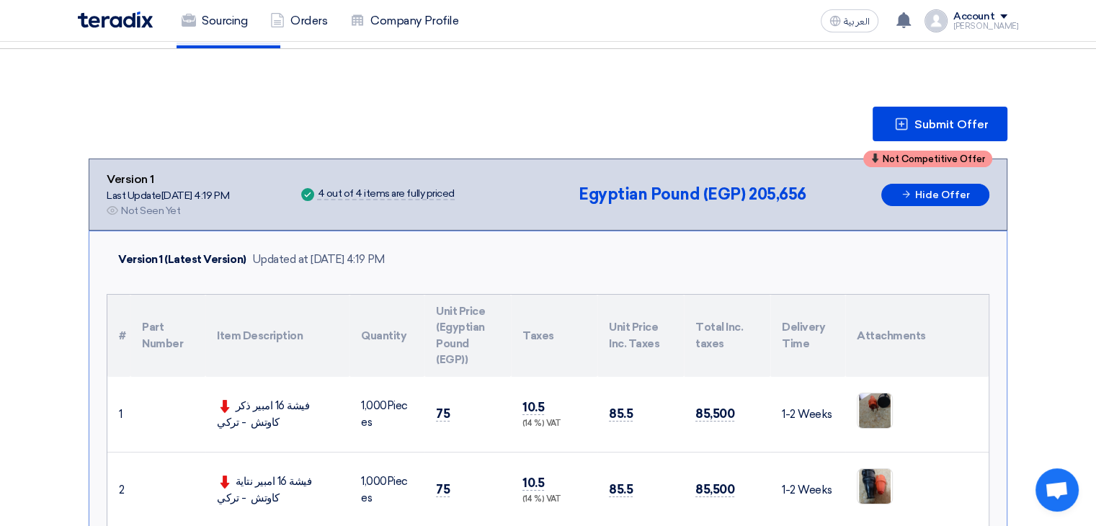
click at [760, 191] on span "205,656" at bounding box center [778, 193] width 58 height 19
click at [942, 127] on span "Submit Offer" at bounding box center [952, 125] width 74 height 12
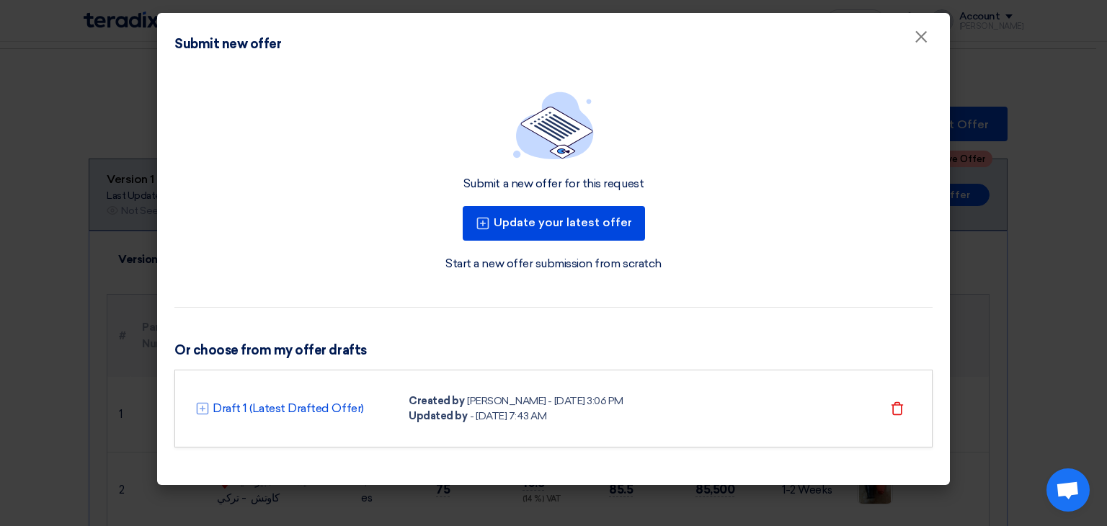
click at [444, 405] on div "Created by" at bounding box center [436, 401] width 55 height 15
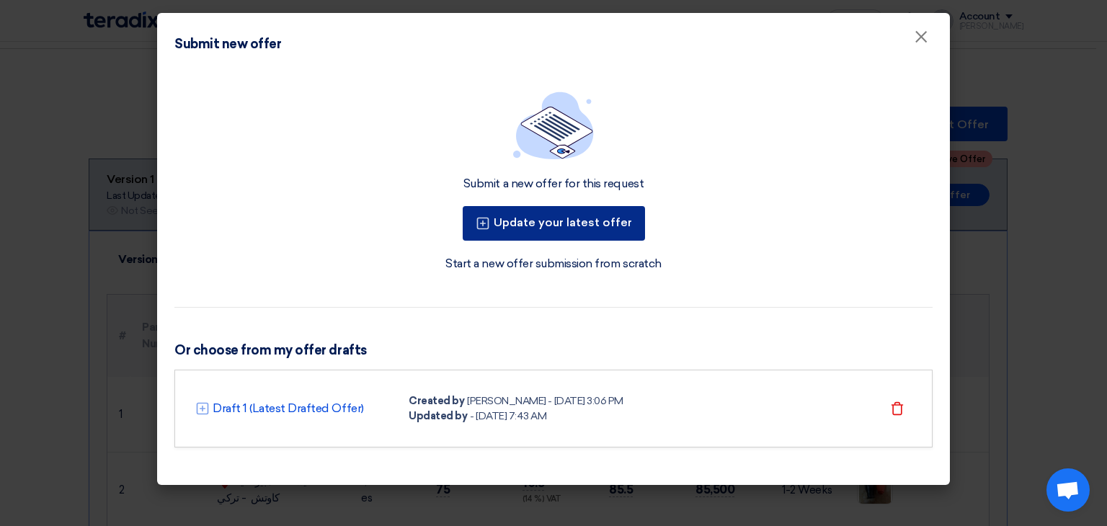
click at [553, 212] on button "Update your latest offer" at bounding box center [554, 223] width 182 height 35
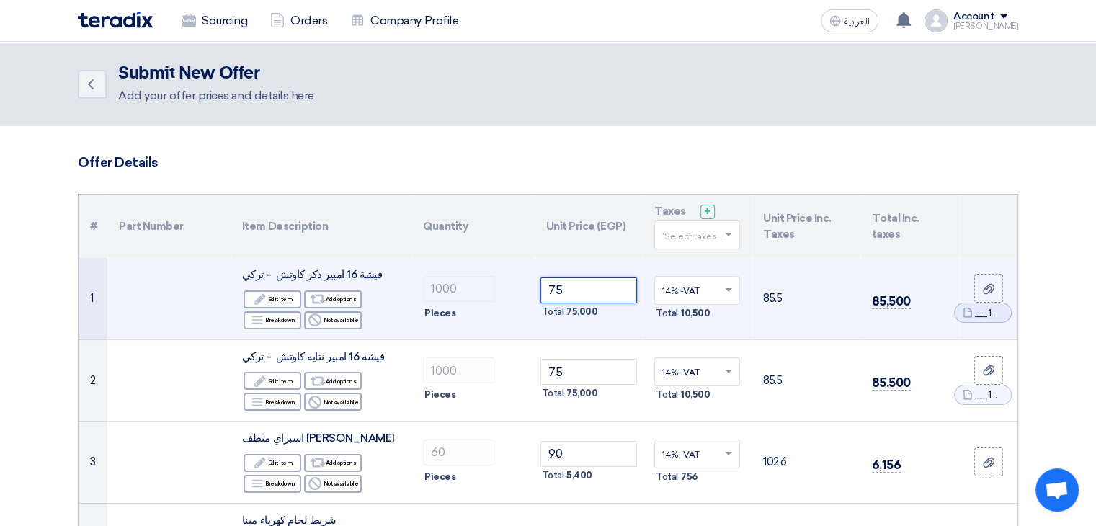
click at [554, 290] on input "75" at bounding box center [589, 290] width 97 height 26
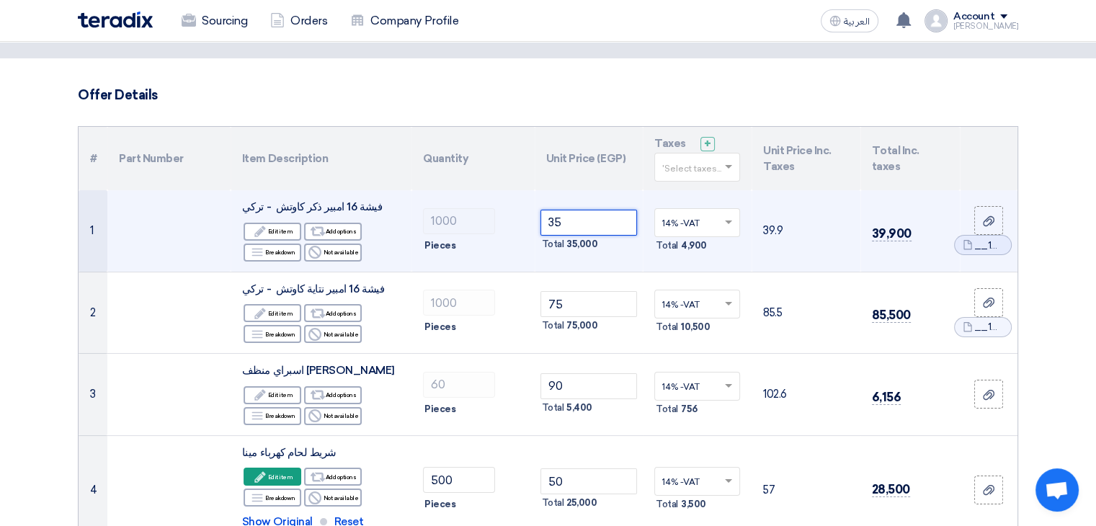
scroll to position [68, 0]
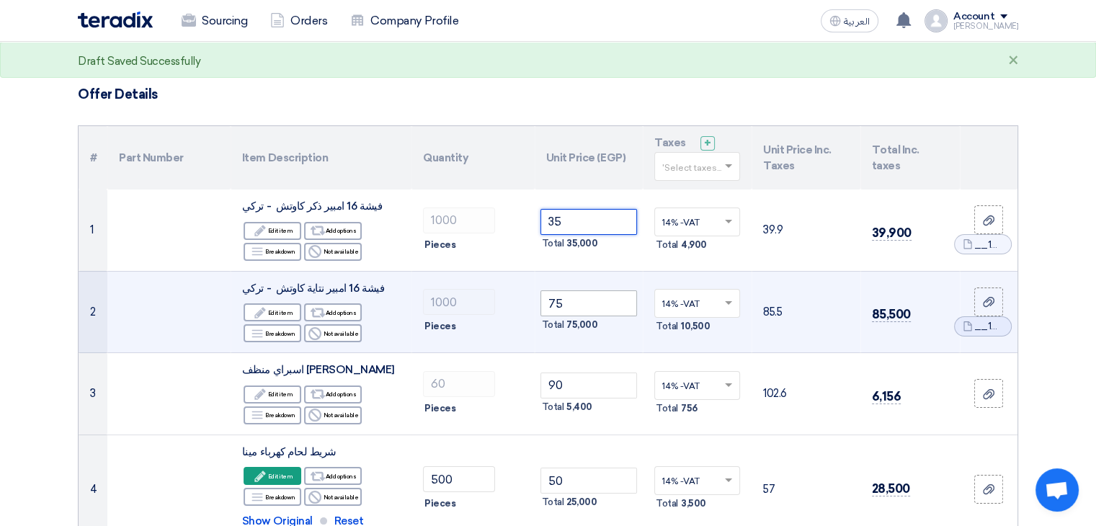
type input "35"
drag, startPoint x: 545, startPoint y: 301, endPoint x: 553, endPoint y: 303, distance: 8.8
click at [553, 303] on input "75" at bounding box center [589, 303] width 97 height 26
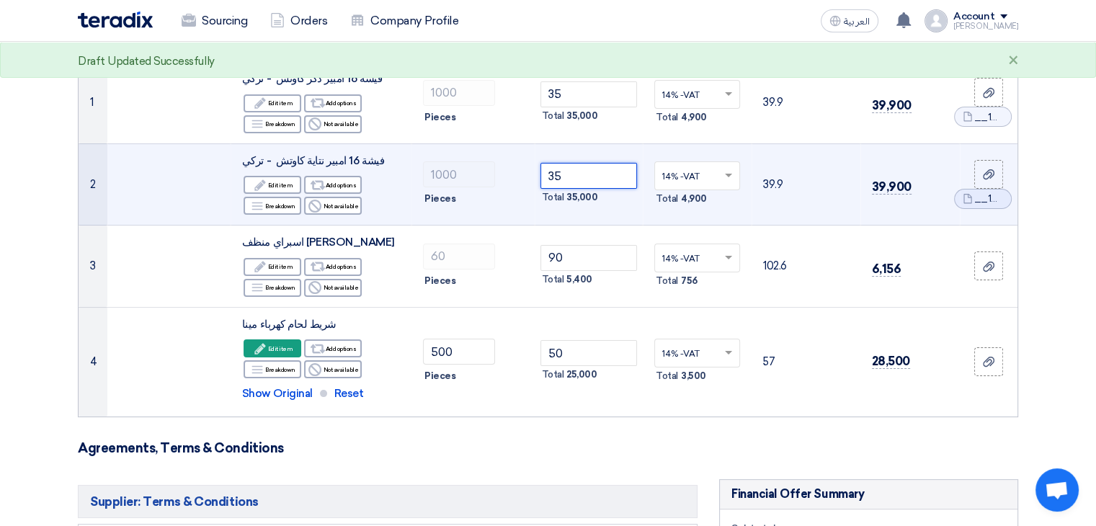
scroll to position [196, 0]
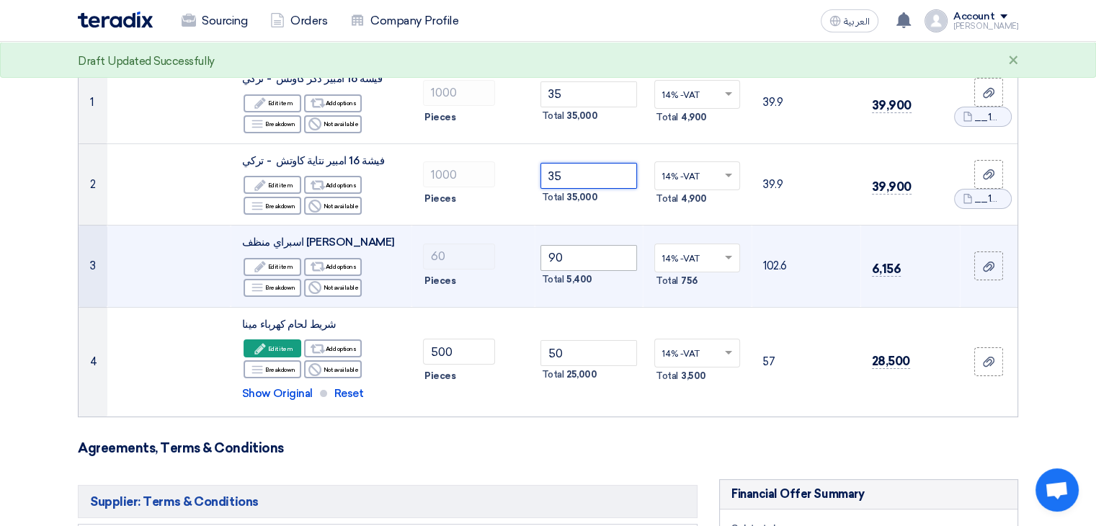
type input "35"
drag, startPoint x: 548, startPoint y: 254, endPoint x: 566, endPoint y: 255, distance: 18.8
click at [566, 255] on input "90" at bounding box center [589, 258] width 97 height 26
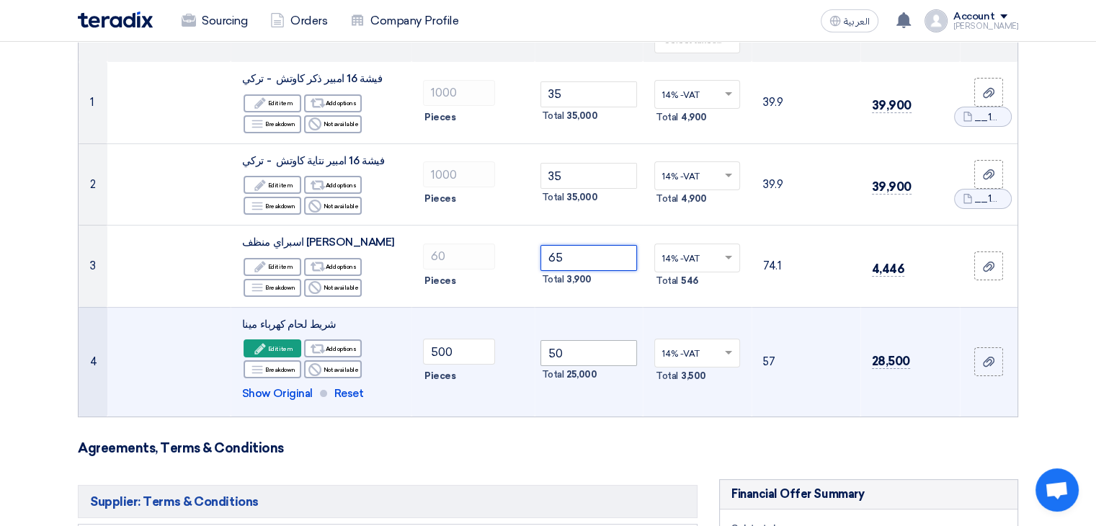
type input "65"
drag, startPoint x: 546, startPoint y: 353, endPoint x: 561, endPoint y: 353, distance: 15.1
click at [561, 353] on input "50" at bounding box center [589, 353] width 97 height 26
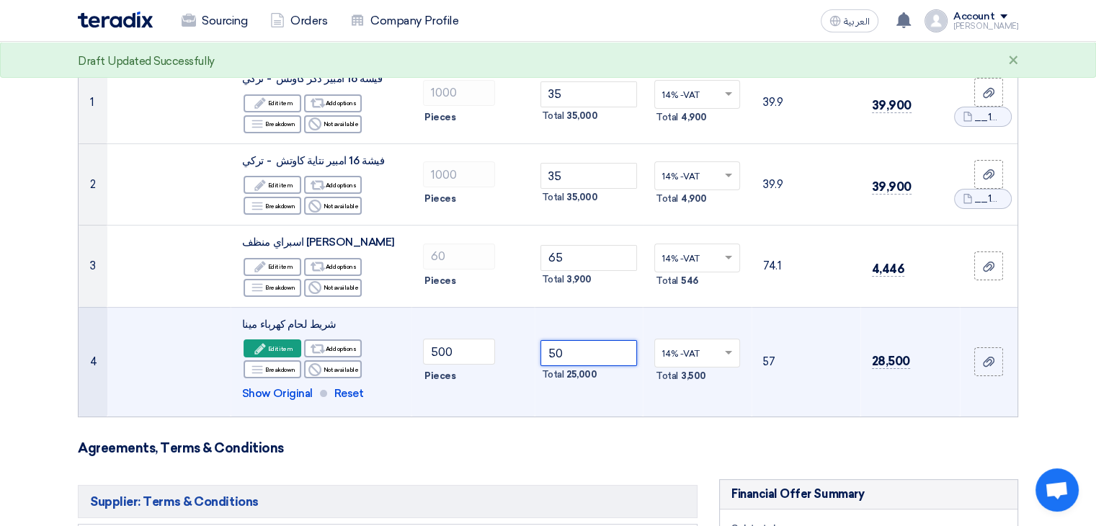
type input "2"
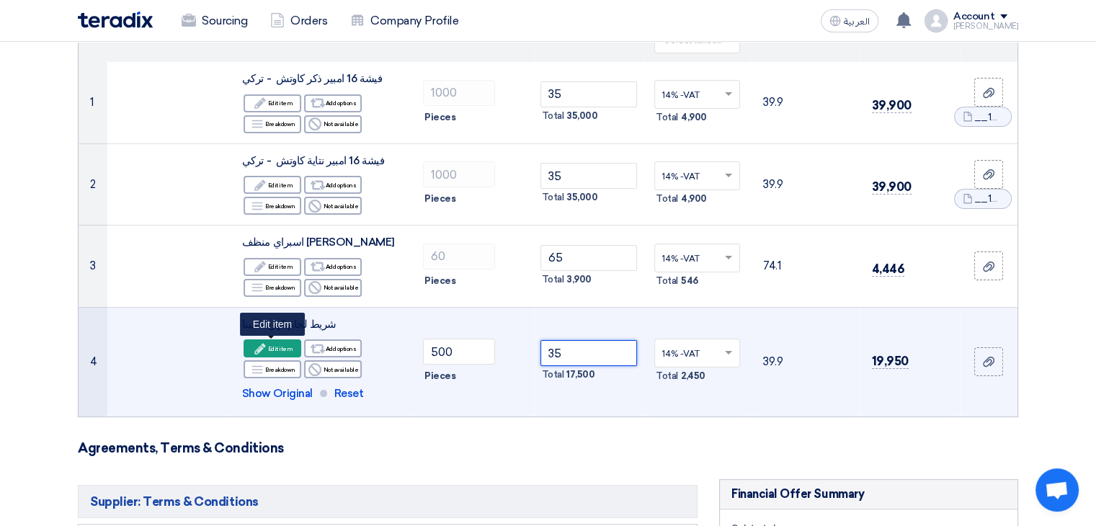
type input "35"
click at [267, 347] on icon "Edit" at bounding box center [260, 348] width 13 height 13
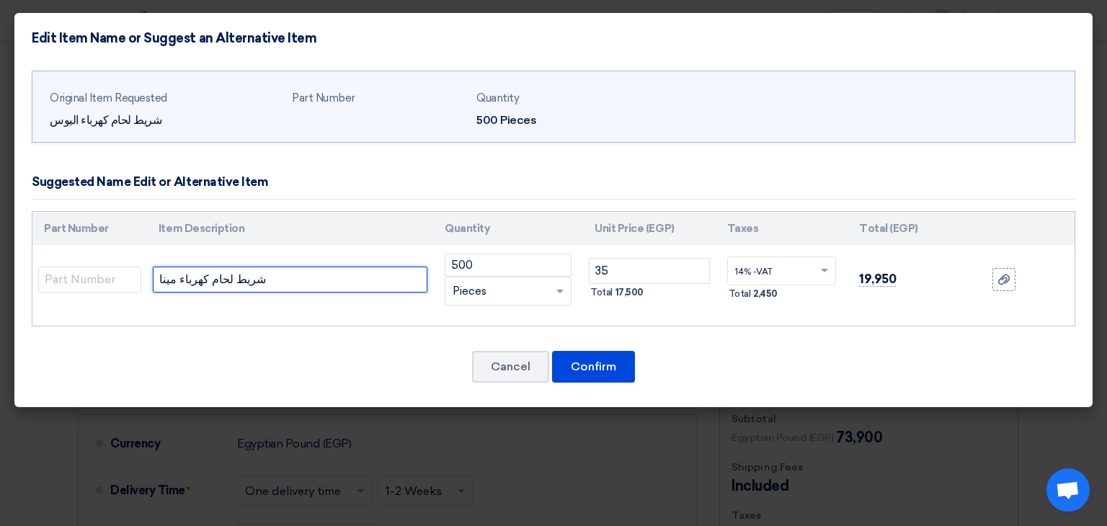
click at [164, 276] on input "شريط لحام كهرباء مينا" at bounding box center [290, 280] width 275 height 26
drag, startPoint x: 159, startPoint y: 277, endPoint x: 172, endPoint y: 279, distance: 13.9
click at [172, 279] on input "شريط لحام كهرباء مينا" at bounding box center [290, 280] width 275 height 26
type input "شريط لحام كهرباءاليوس"
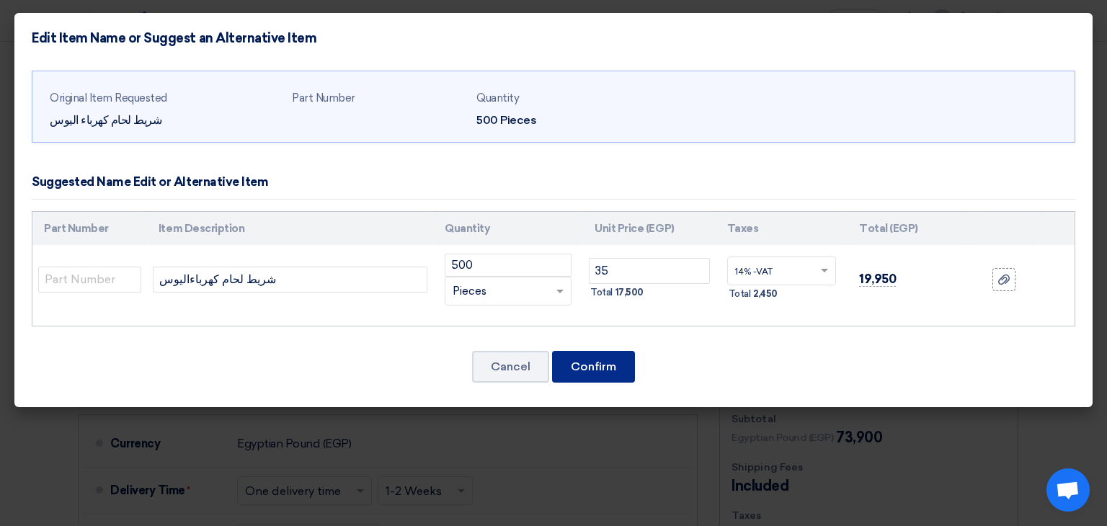
click at [596, 358] on button "Confirm" at bounding box center [593, 367] width 83 height 32
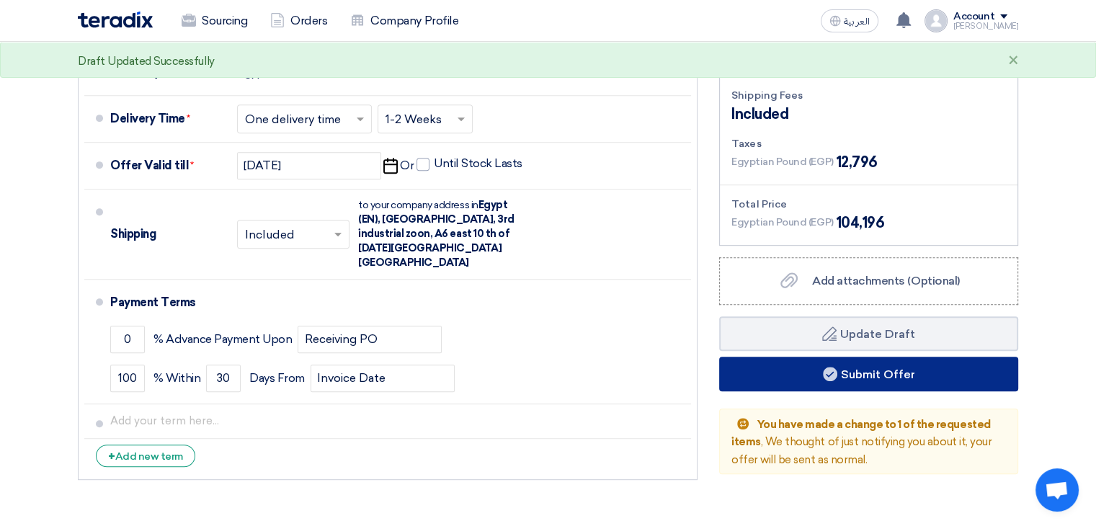
scroll to position [677, 0]
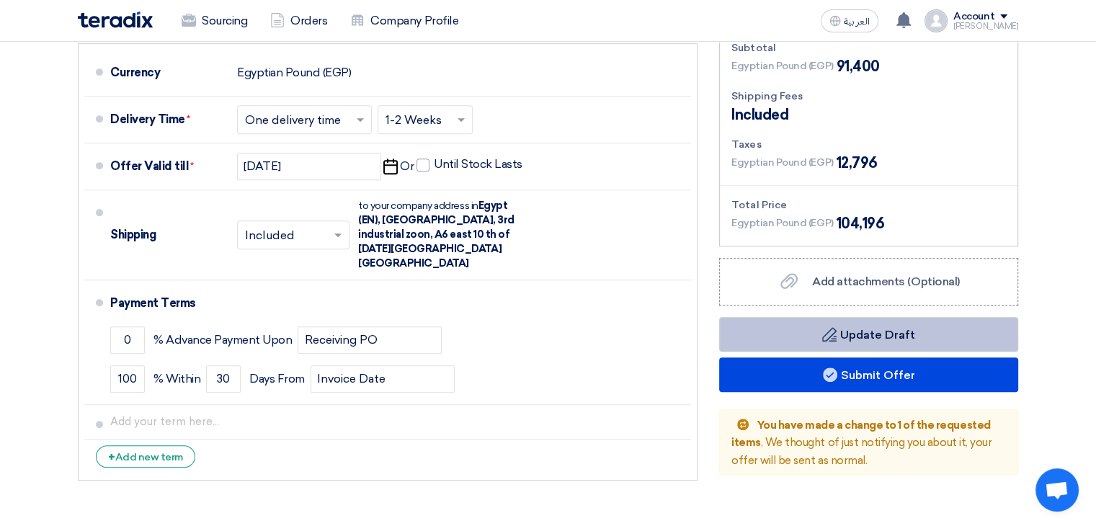
click at [895, 329] on button "Draft Update Draft" at bounding box center [868, 334] width 299 height 35
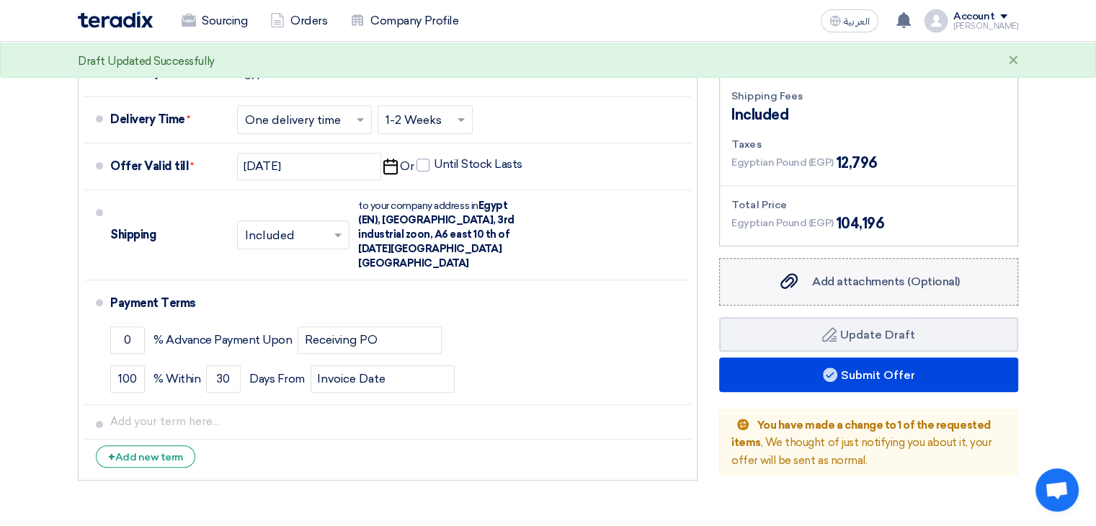
click at [920, 283] on span "Add attachments (Optional)" at bounding box center [886, 282] width 148 height 14
click at [0, 0] on input "Add attachments (Optional) Add attachments (Optional)" at bounding box center [0, 0] width 0 height 0
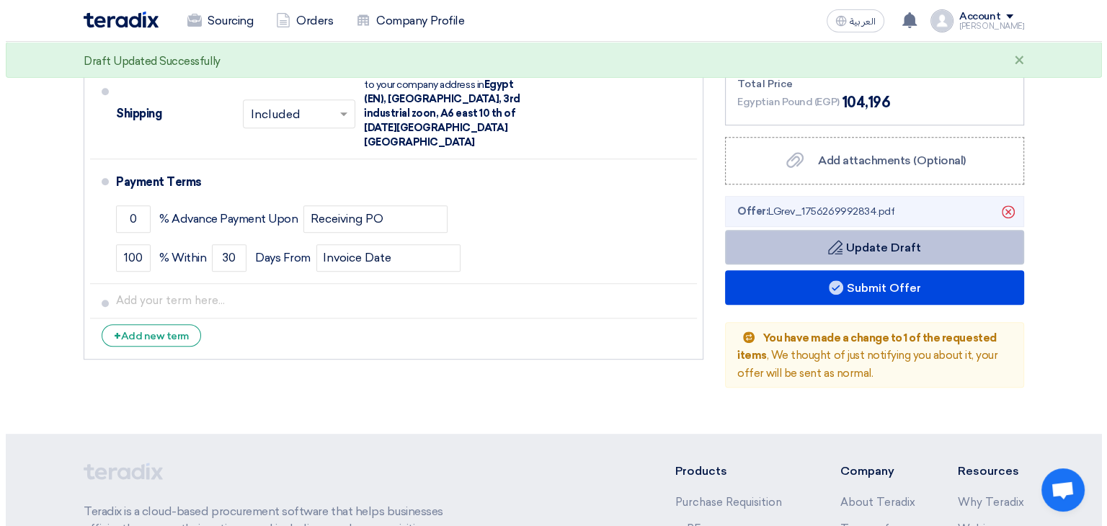
scroll to position [799, 0]
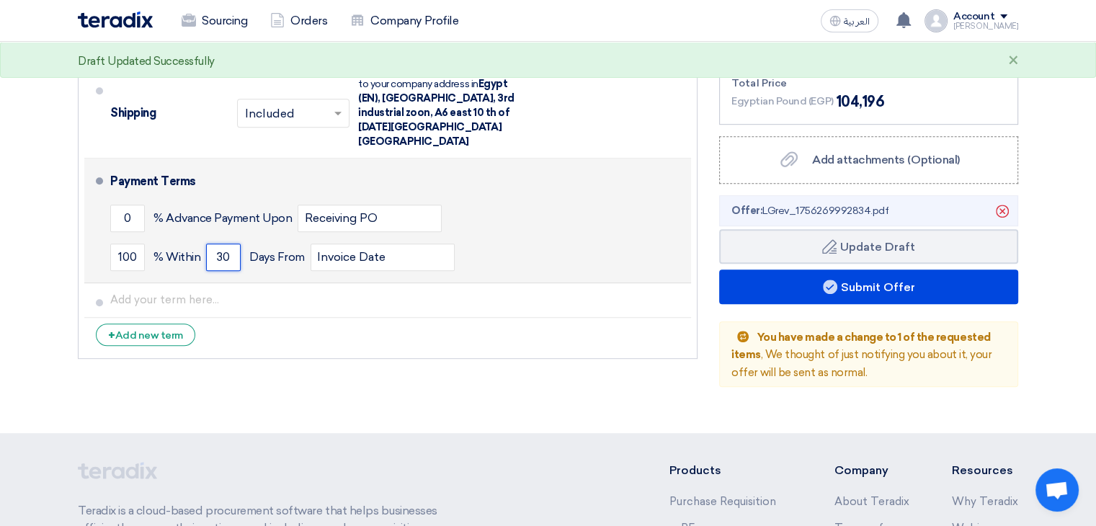
click at [222, 244] on input "30" at bounding box center [223, 257] width 35 height 27
drag, startPoint x: 215, startPoint y: 241, endPoint x: 231, endPoint y: 240, distance: 15.9
click at [231, 244] on input "30" at bounding box center [223, 257] width 35 height 27
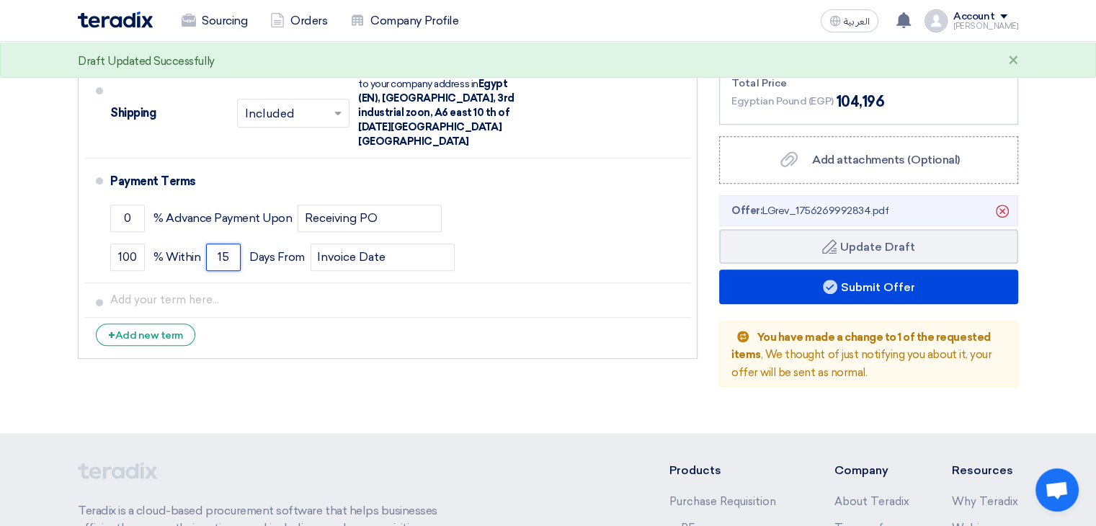
type input "15"
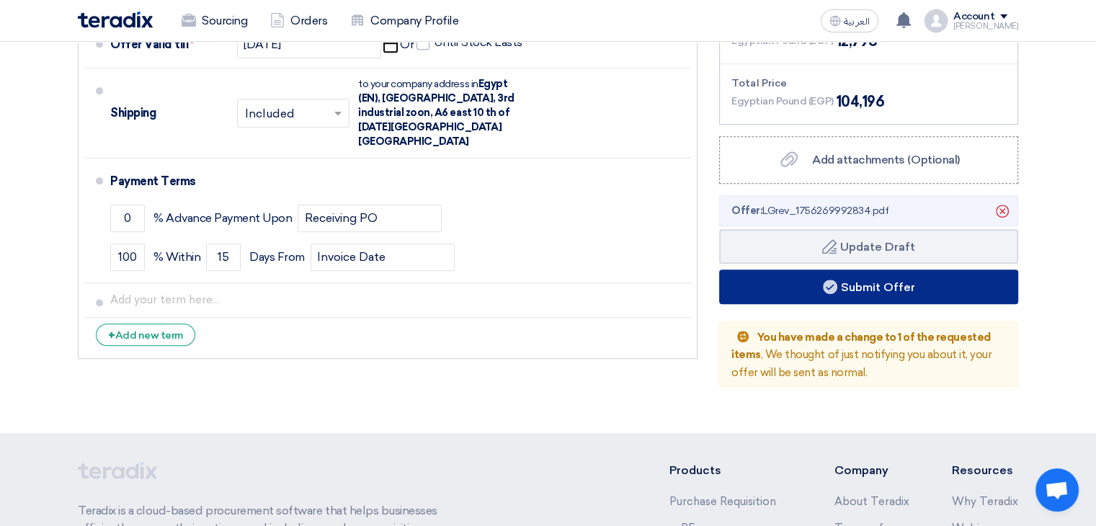
click at [899, 290] on button "Submit Offer" at bounding box center [868, 287] width 299 height 35
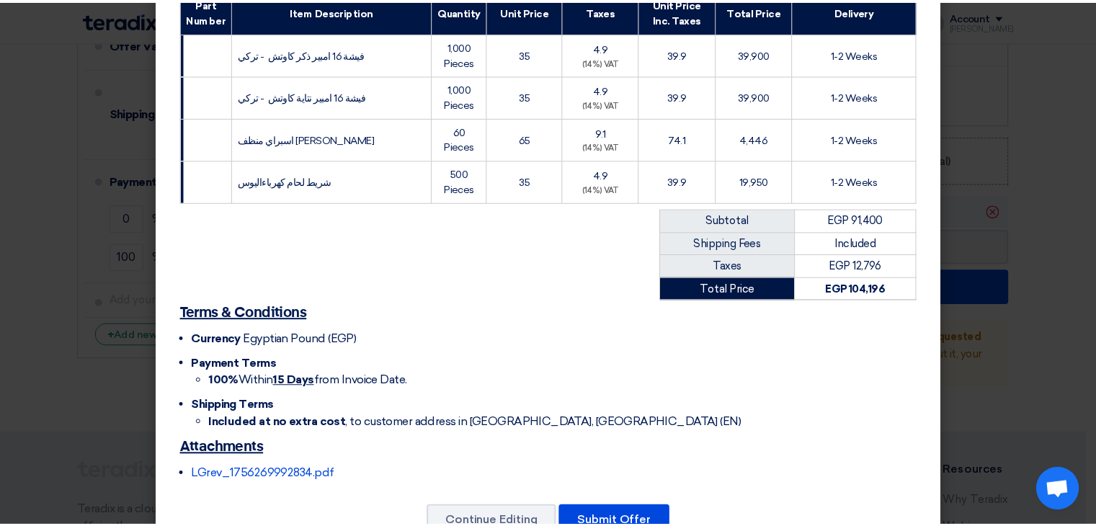
scroll to position [280, 0]
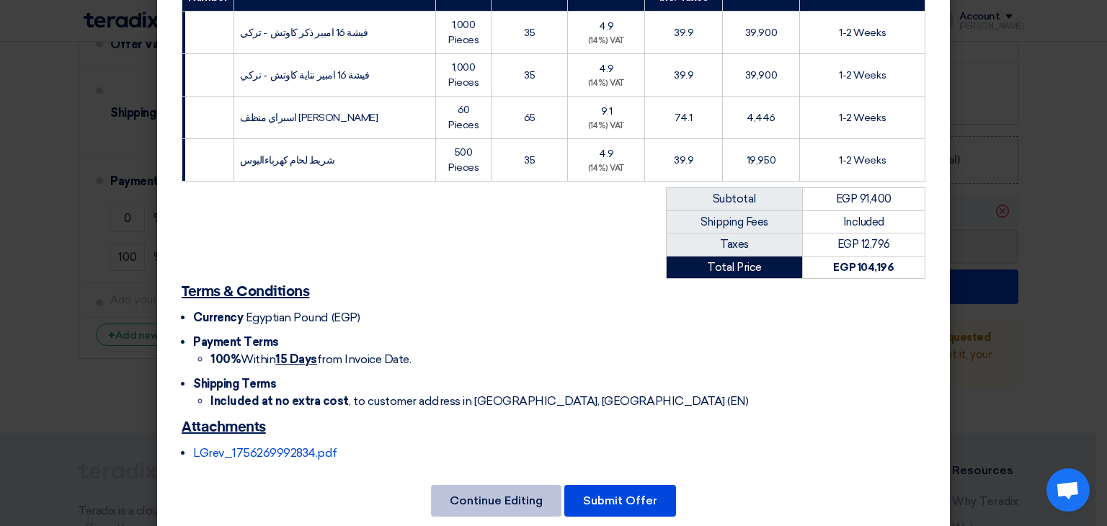
click at [531, 485] on button "Continue Editing" at bounding box center [496, 501] width 130 height 32
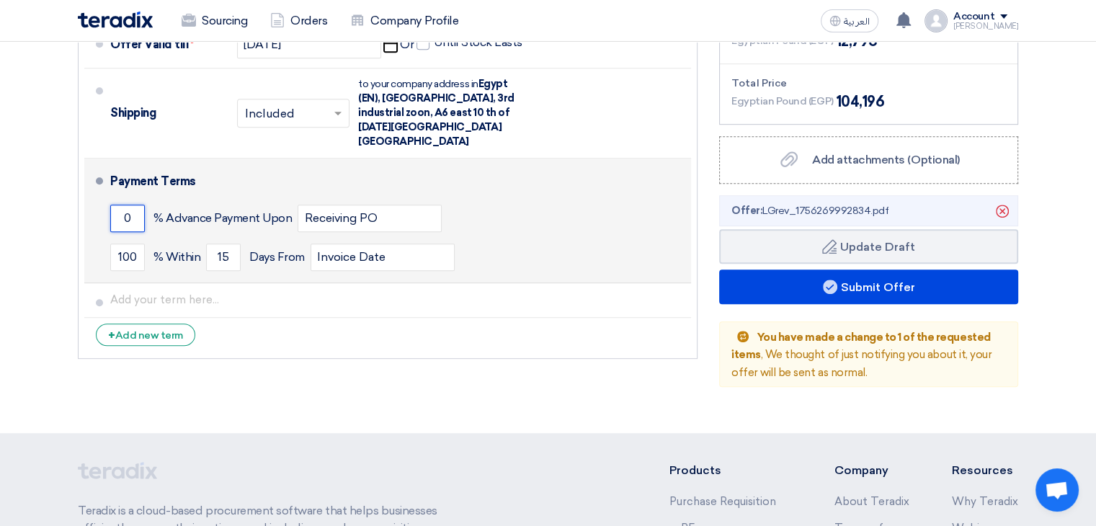
drag, startPoint x: 123, startPoint y: 203, endPoint x: 133, endPoint y: 202, distance: 9.4
click at [133, 205] on input "0" at bounding box center [127, 218] width 35 height 27
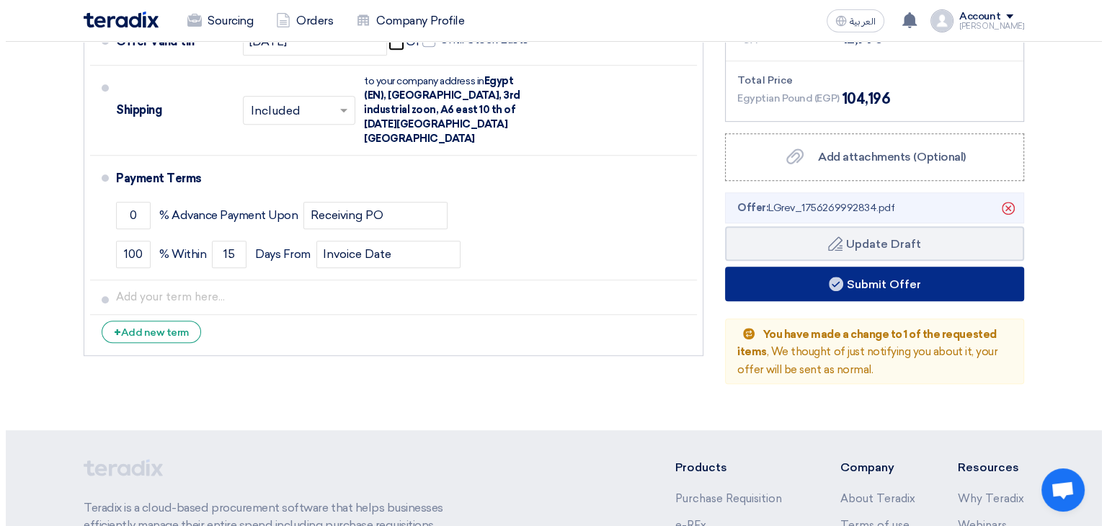
scroll to position [803, 0]
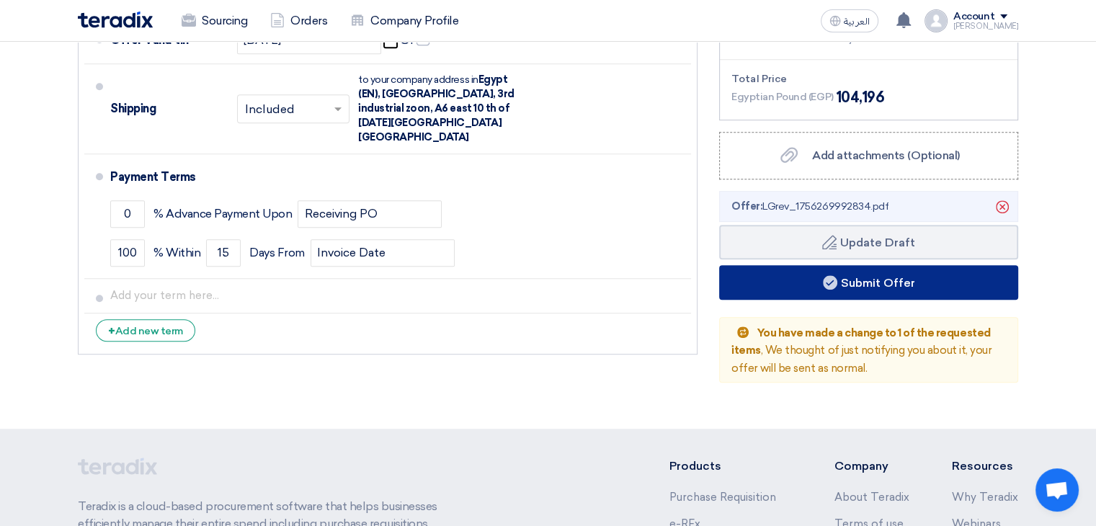
click at [907, 283] on button "Submit Offer" at bounding box center [868, 282] width 299 height 35
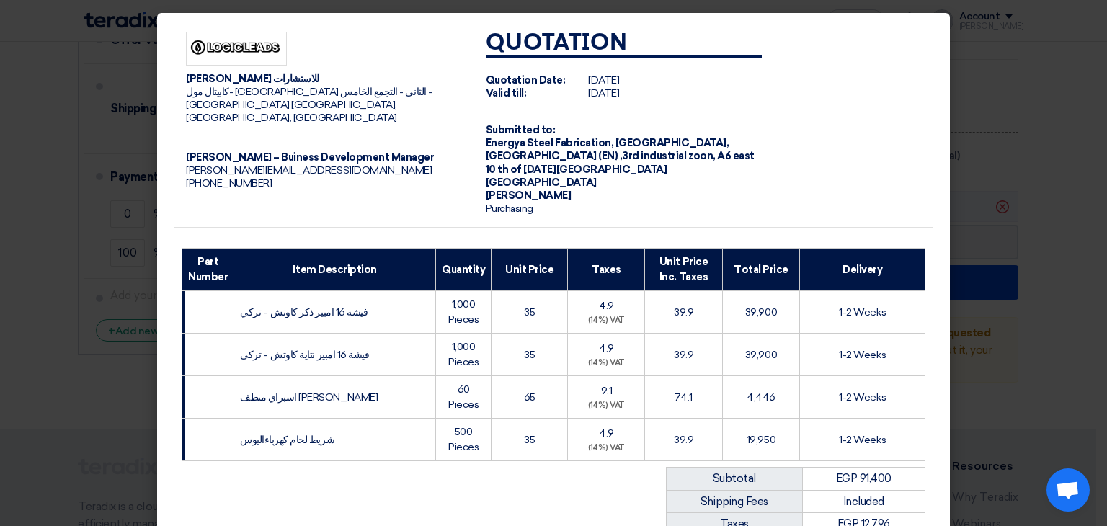
scroll to position [280, 0]
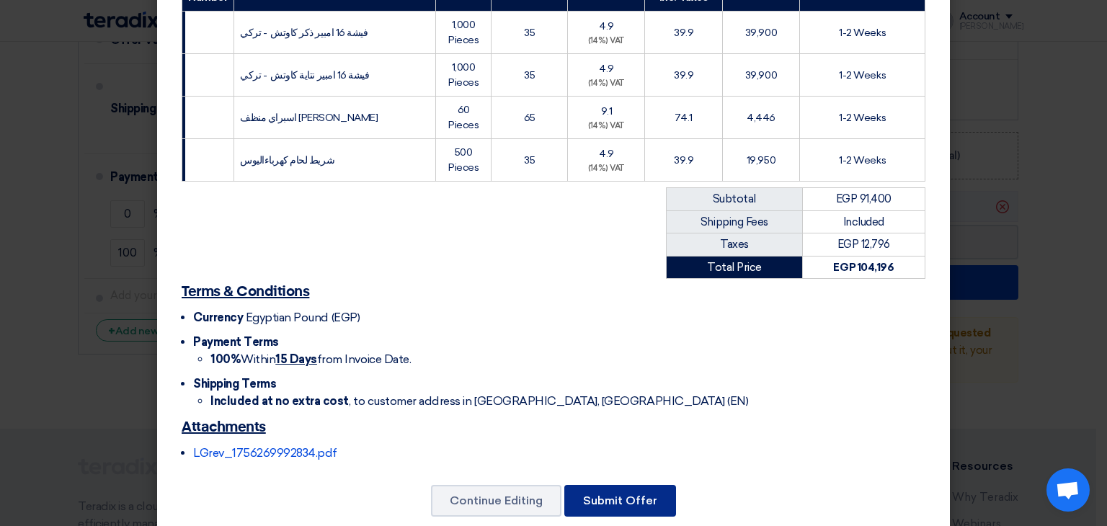
click at [622, 485] on button "Submit Offer" at bounding box center [620, 501] width 112 height 32
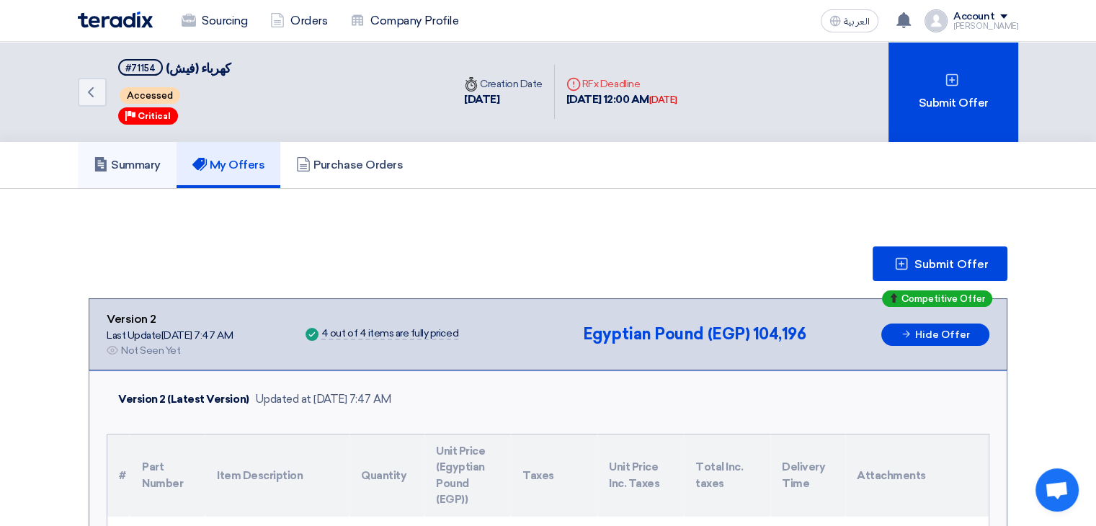
click at [167, 164] on link "Summary" at bounding box center [127, 165] width 99 height 46
